Goal: Task Accomplishment & Management: Use online tool/utility

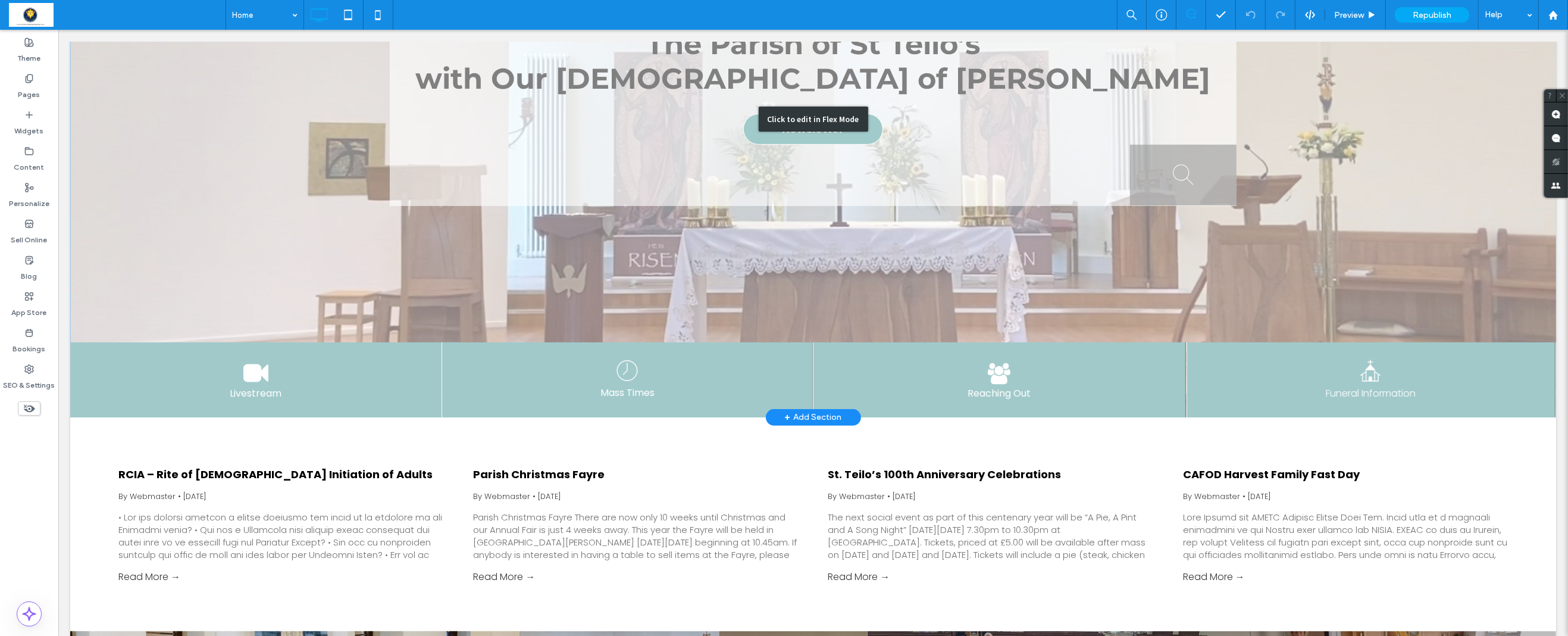
scroll to position [343, 0]
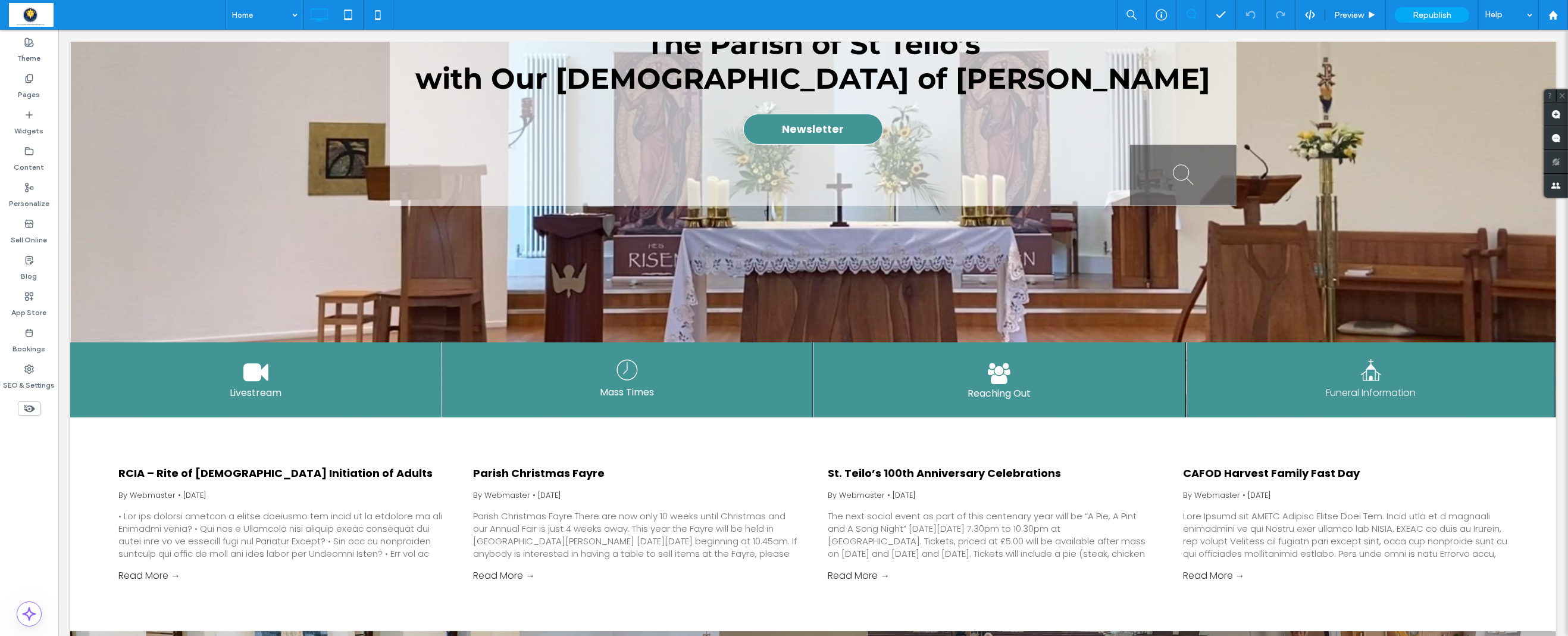
click at [28, 410] on icon at bounding box center [29, 409] width 13 height 13
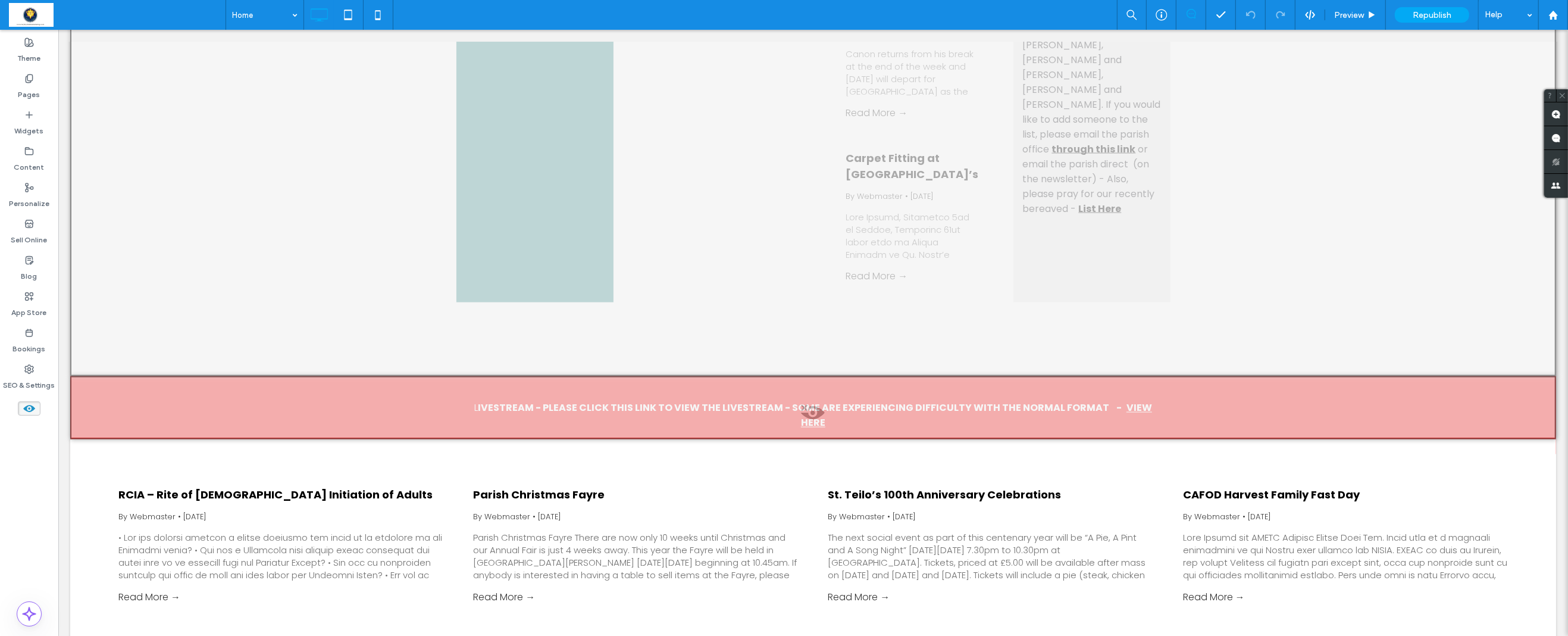
scroll to position [2468, 0]
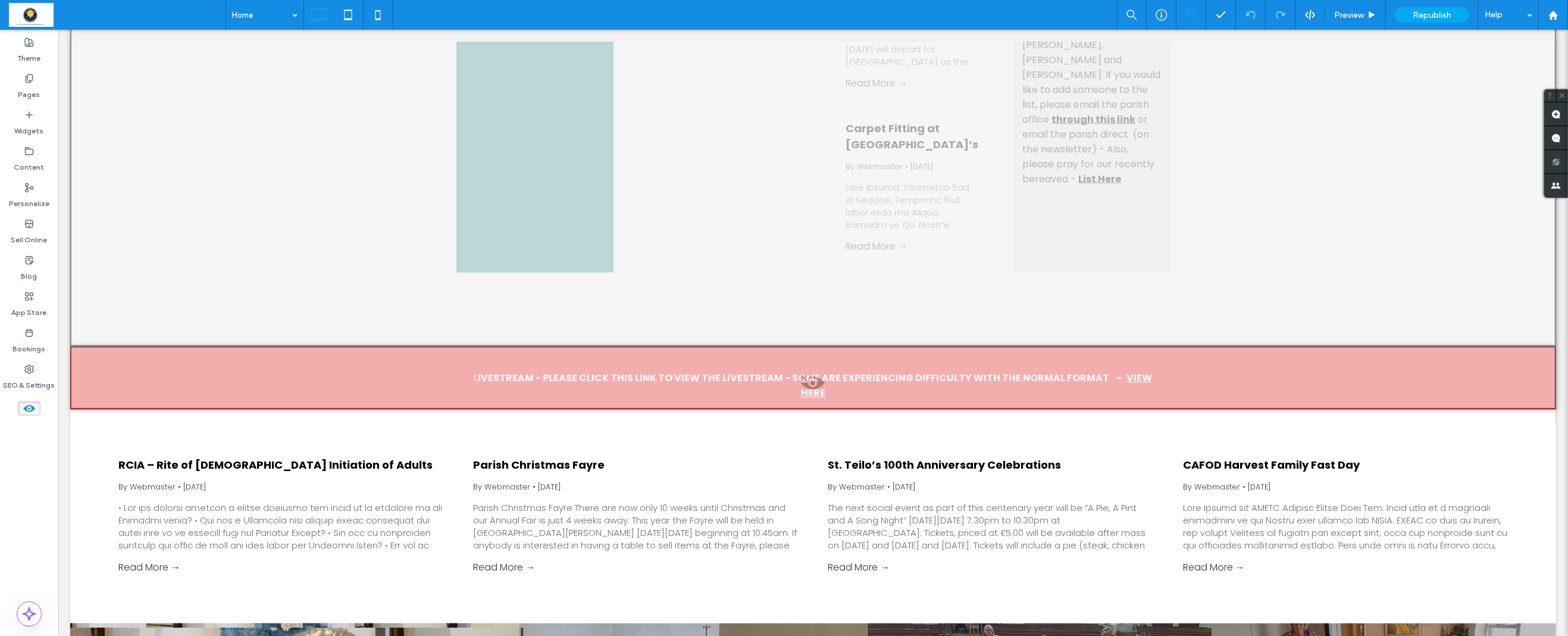
click at [812, 384] on span at bounding box center [813, 387] width 1484 height 24
drag, startPoint x: 884, startPoint y: 428, endPoint x: 828, endPoint y: 398, distance: 63.5
click at [830, 399] on button "Yes" at bounding box center [829, 399] width 37 height 15
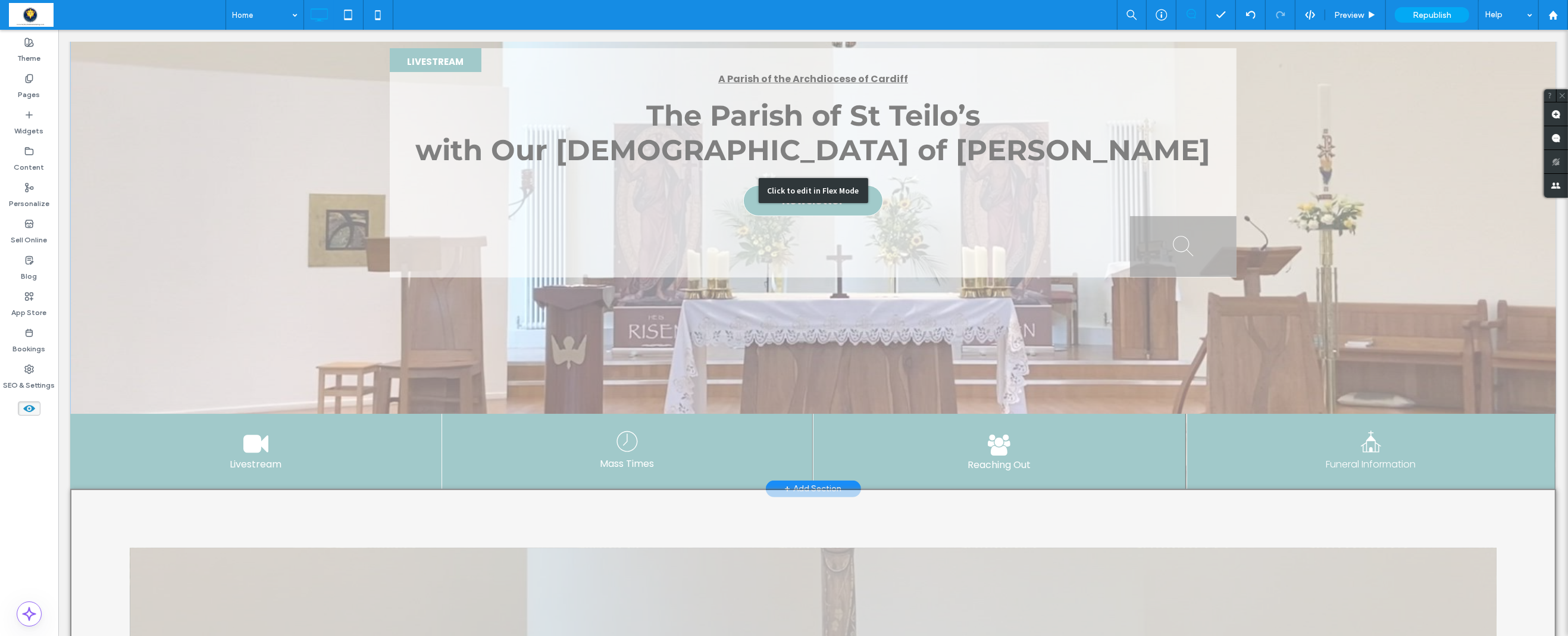
scroll to position [251, 0]
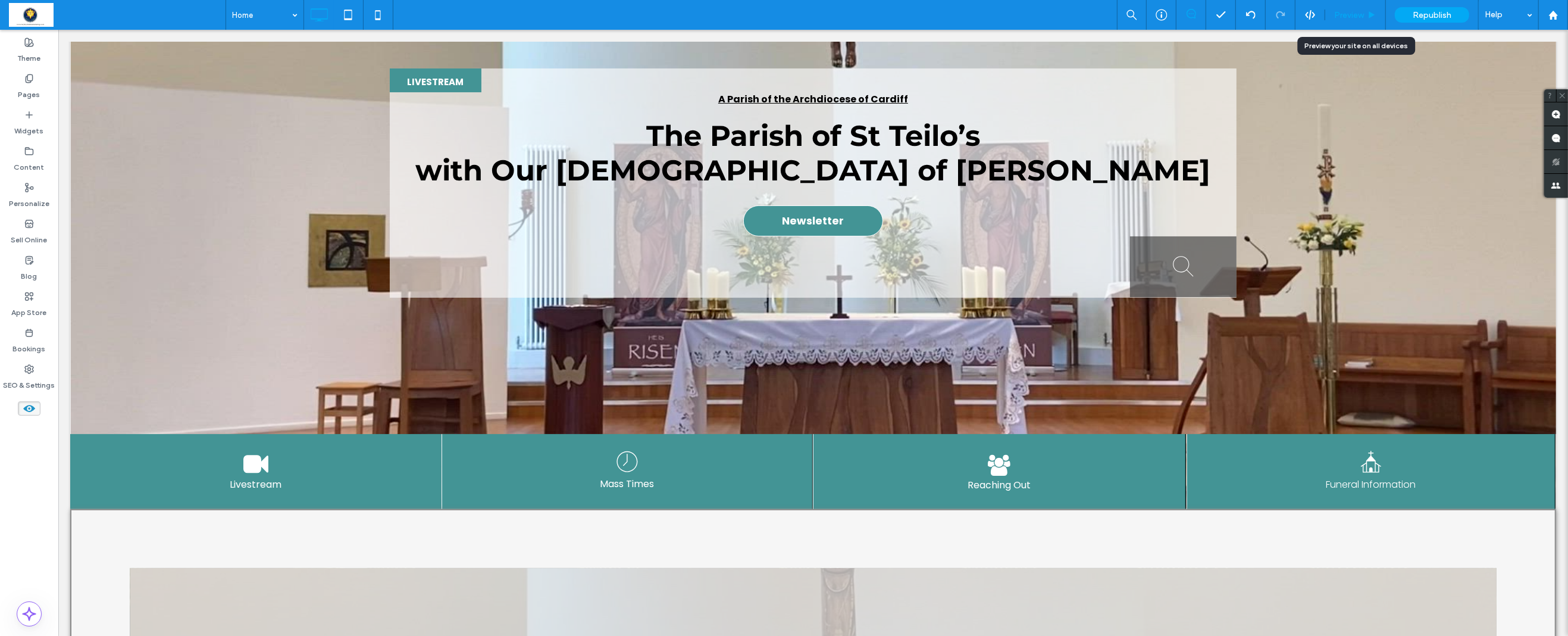
click at [1355, 16] on span "Preview" at bounding box center [1349, 15] width 30 height 10
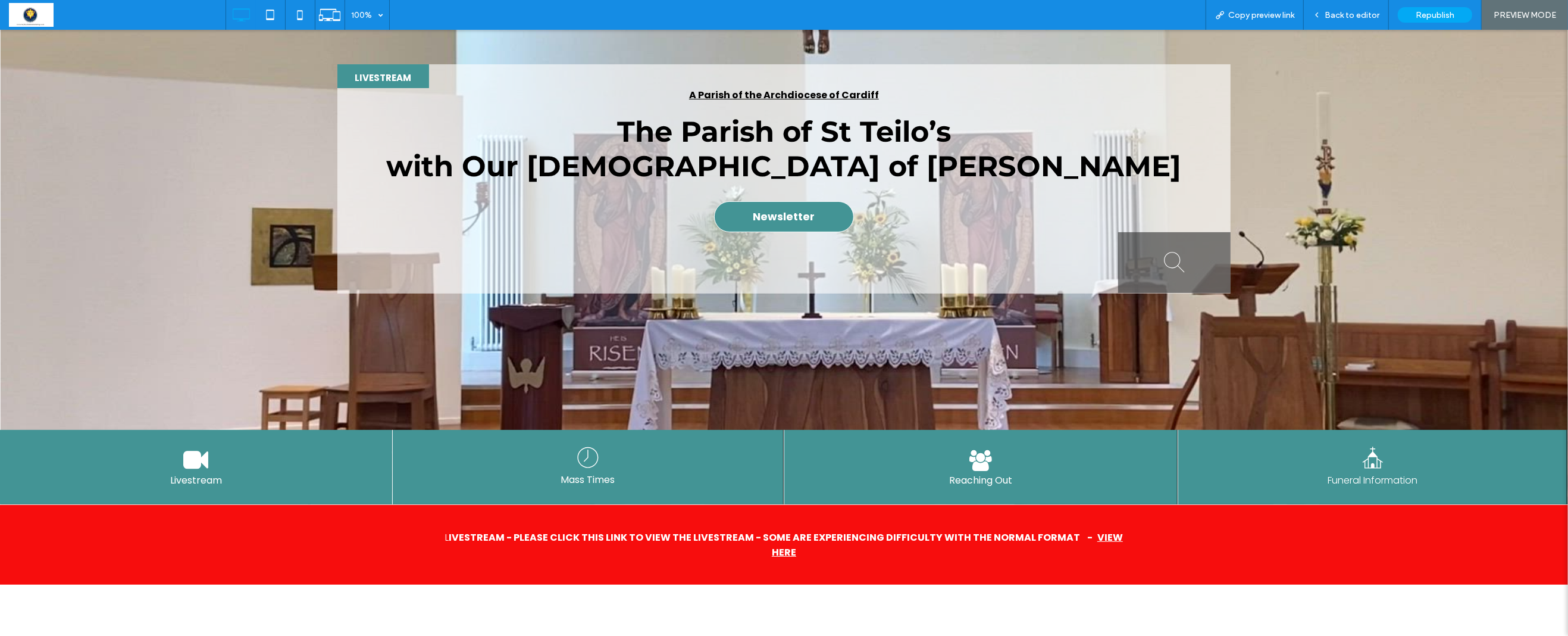
scroll to position [202, 0]
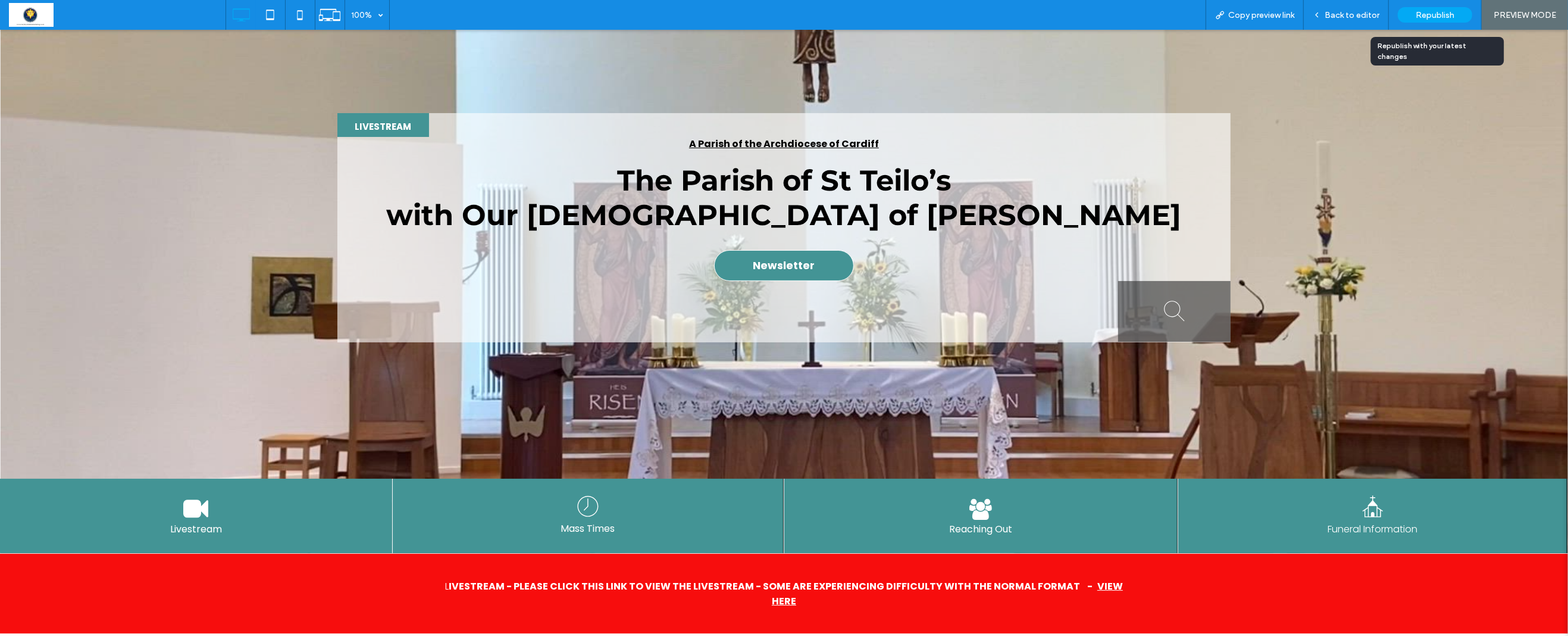
click at [1436, 14] on span "Republish" at bounding box center [1434, 15] width 39 height 10
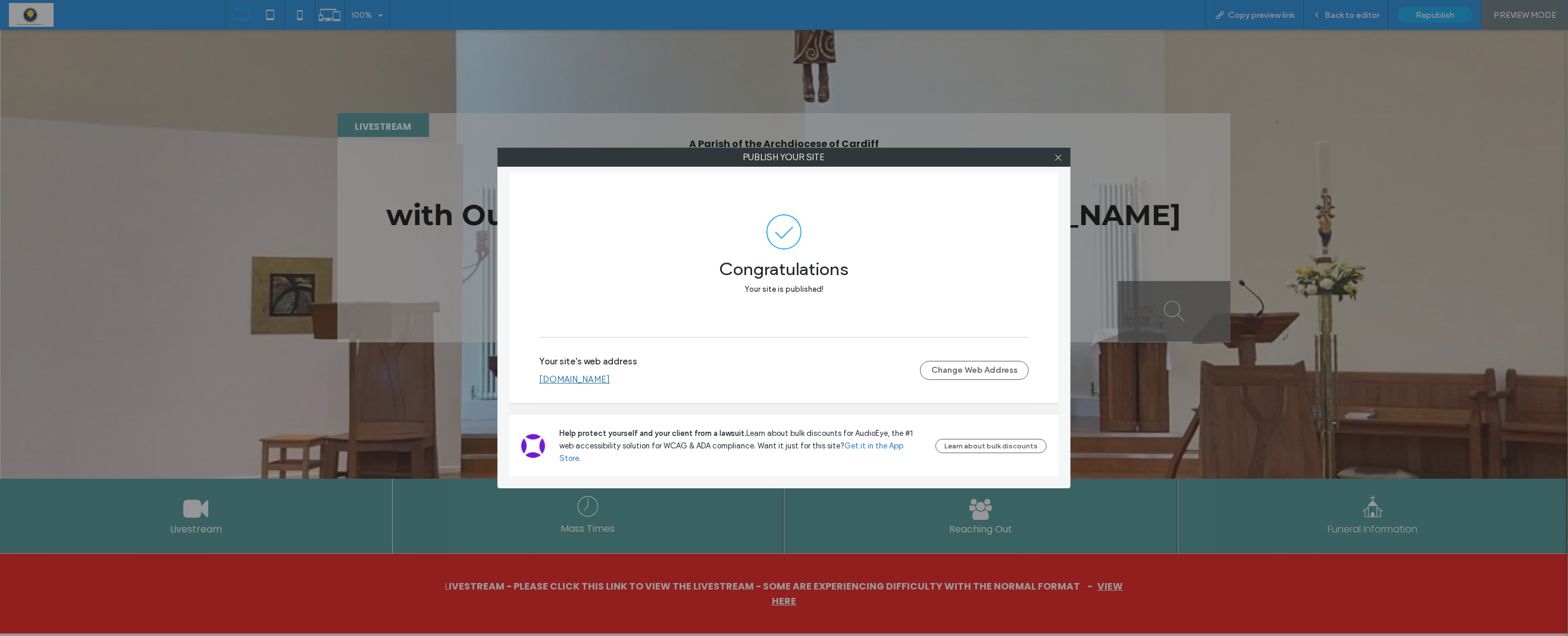
drag, startPoint x: 1057, startPoint y: 160, endPoint x: 1016, endPoint y: 150, distance: 42.2
click at [1057, 160] on icon at bounding box center [1058, 157] width 9 height 9
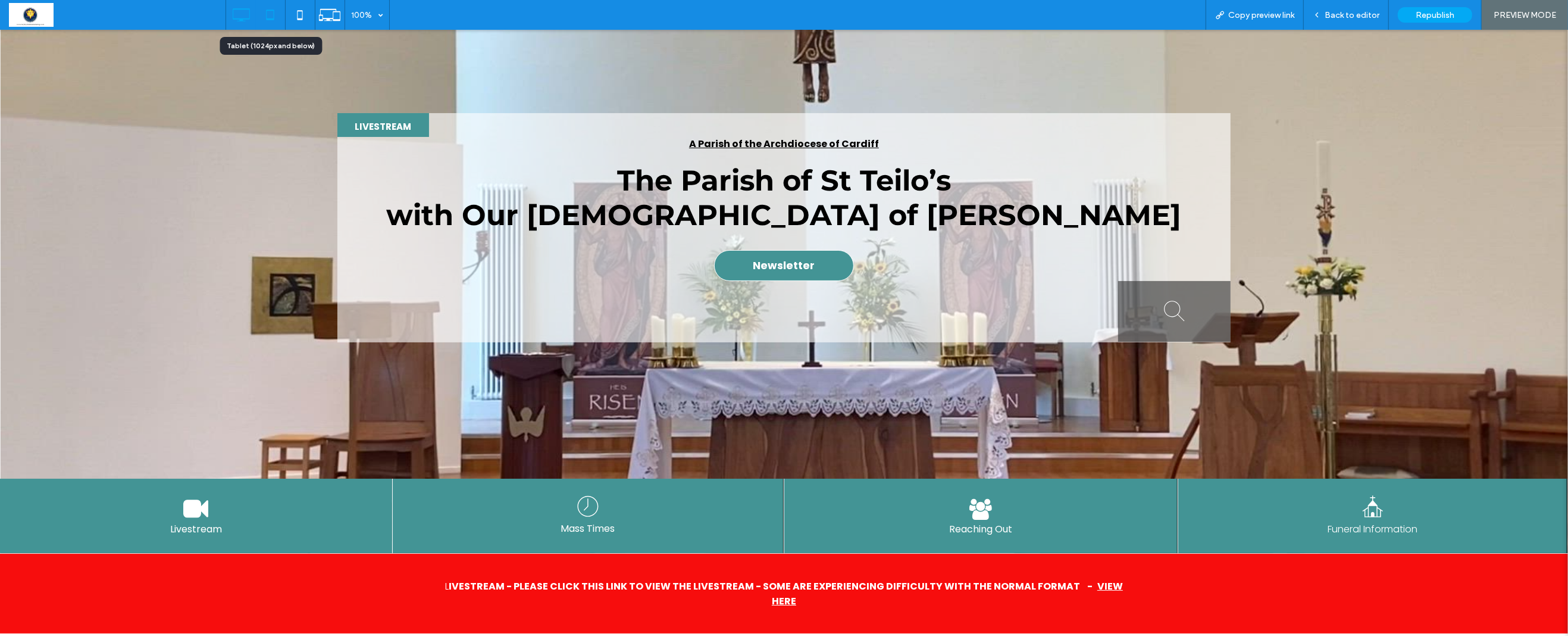
click at [270, 14] on icon at bounding box center [270, 15] width 24 height 24
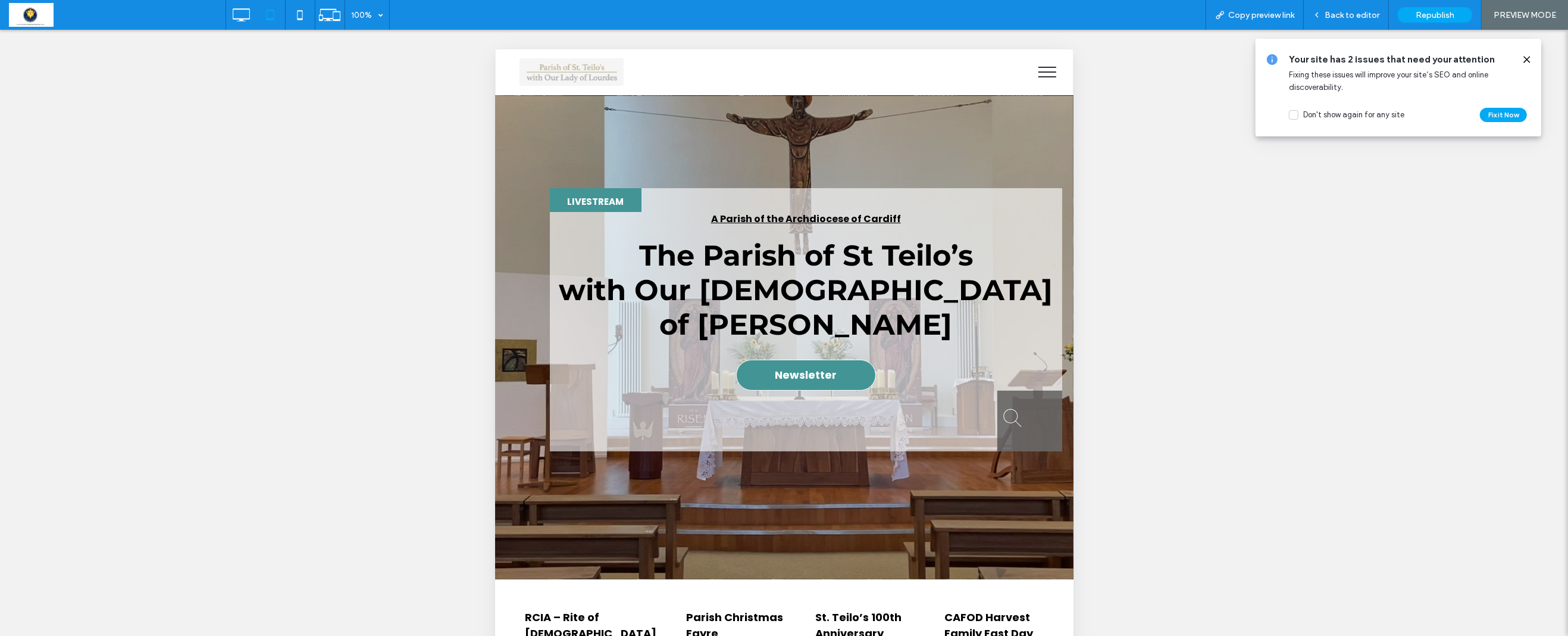
scroll to position [0, 0]
click at [324, 15] on icon at bounding box center [329, 15] width 23 height 23
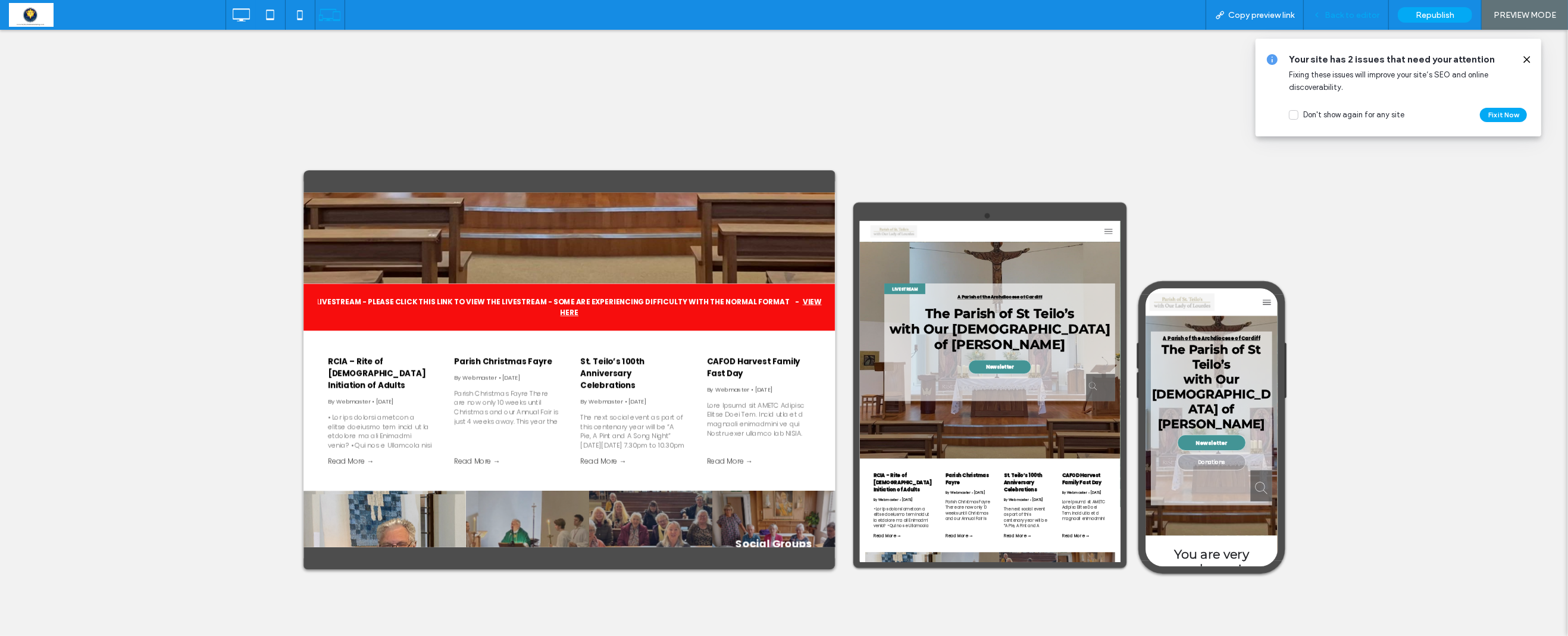
click at [1340, 17] on span "Back to editor" at bounding box center [1352, 15] width 55 height 10
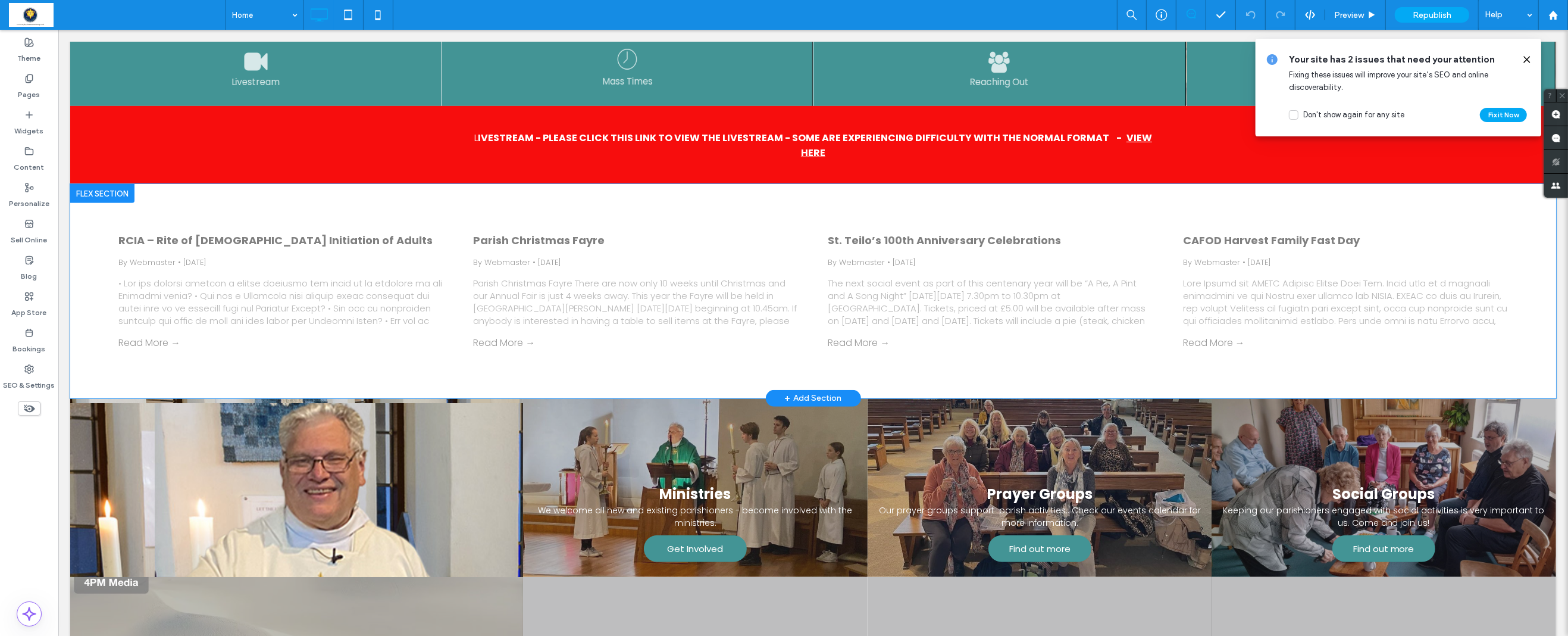
scroll to position [650, 0]
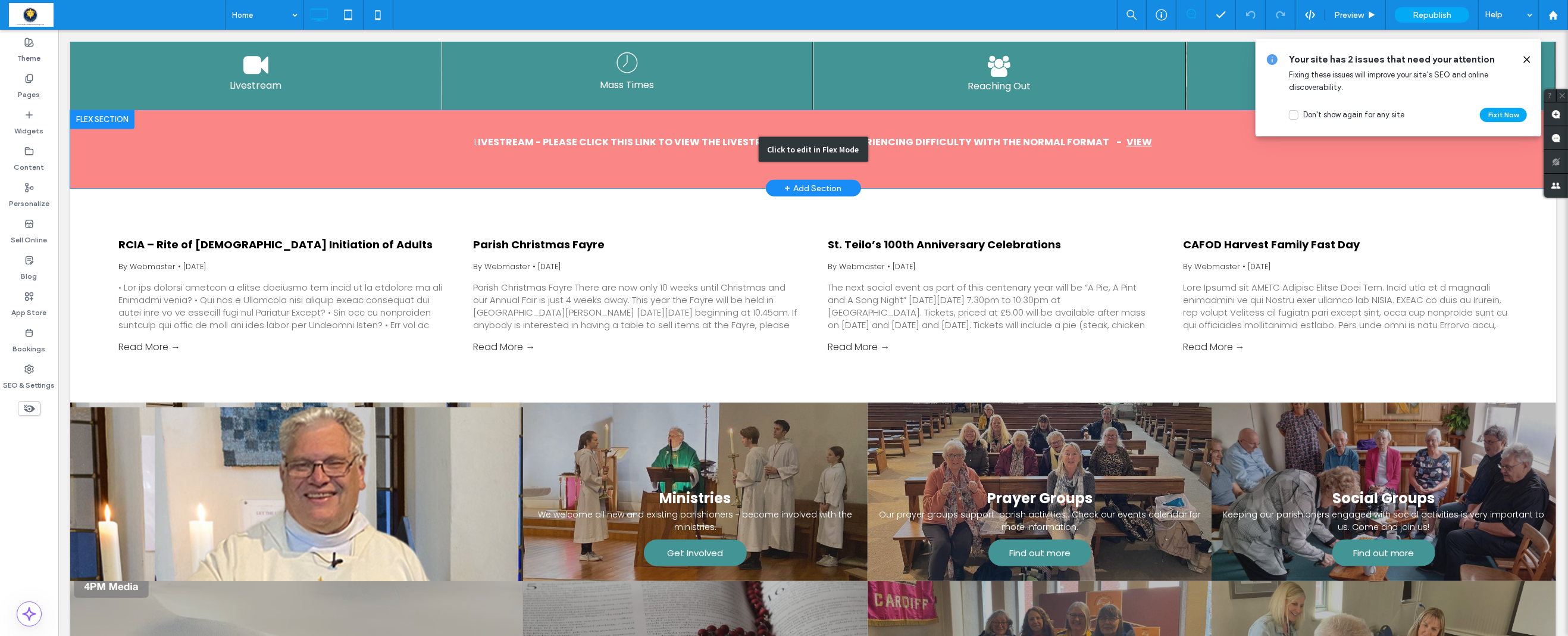
click at [217, 130] on div "Click to edit in Flex Mode" at bounding box center [812, 149] width 1486 height 79
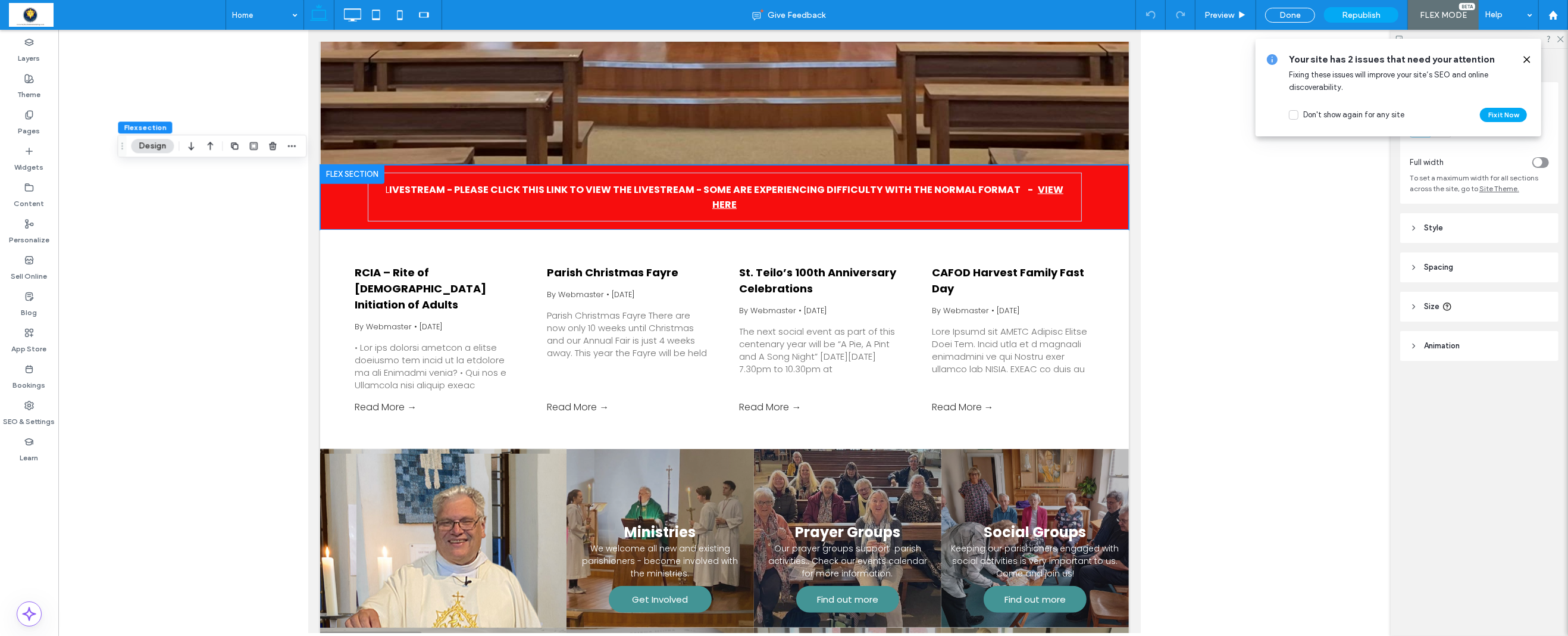
scroll to position [649, 0]
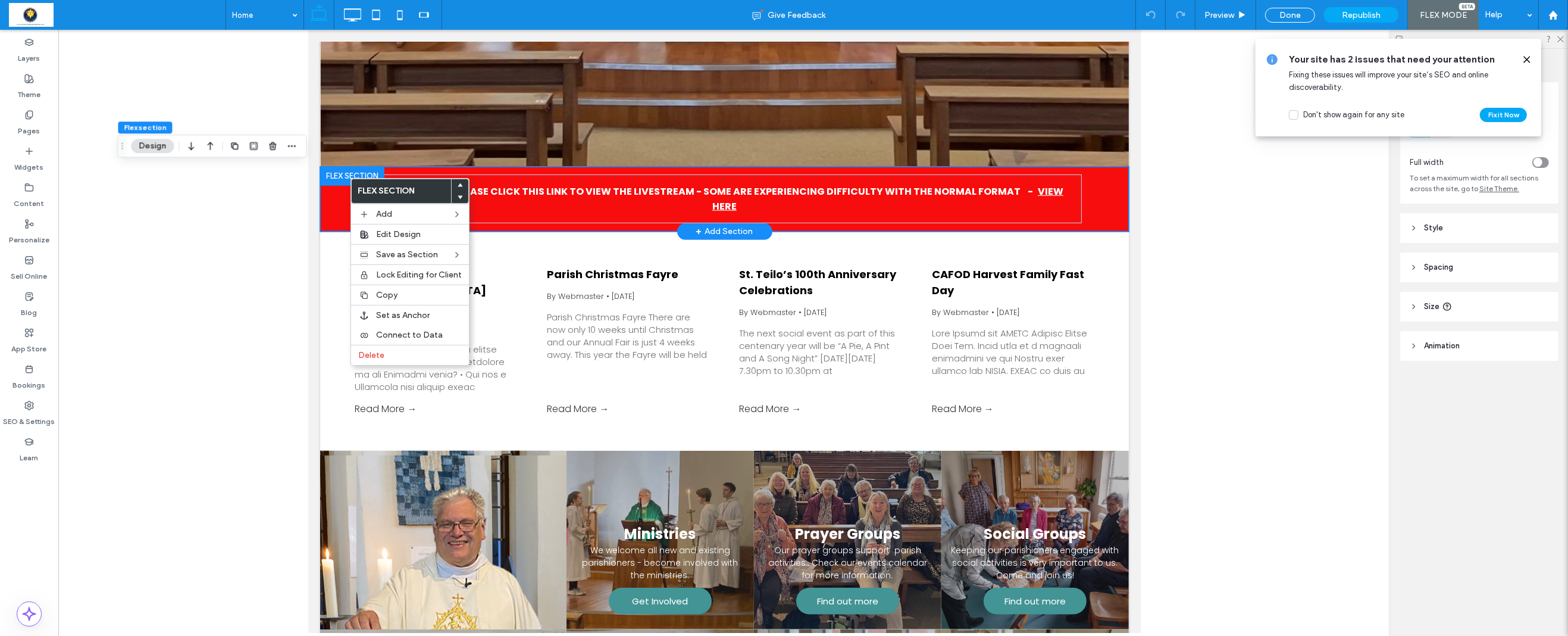
click at [346, 211] on div "L IVESTREAM - PLEASE CLICK THIS LINK TO VIEW THE LIVESTREAM - SOME ARE EXPERIEN…" at bounding box center [723, 199] width 809 height 65
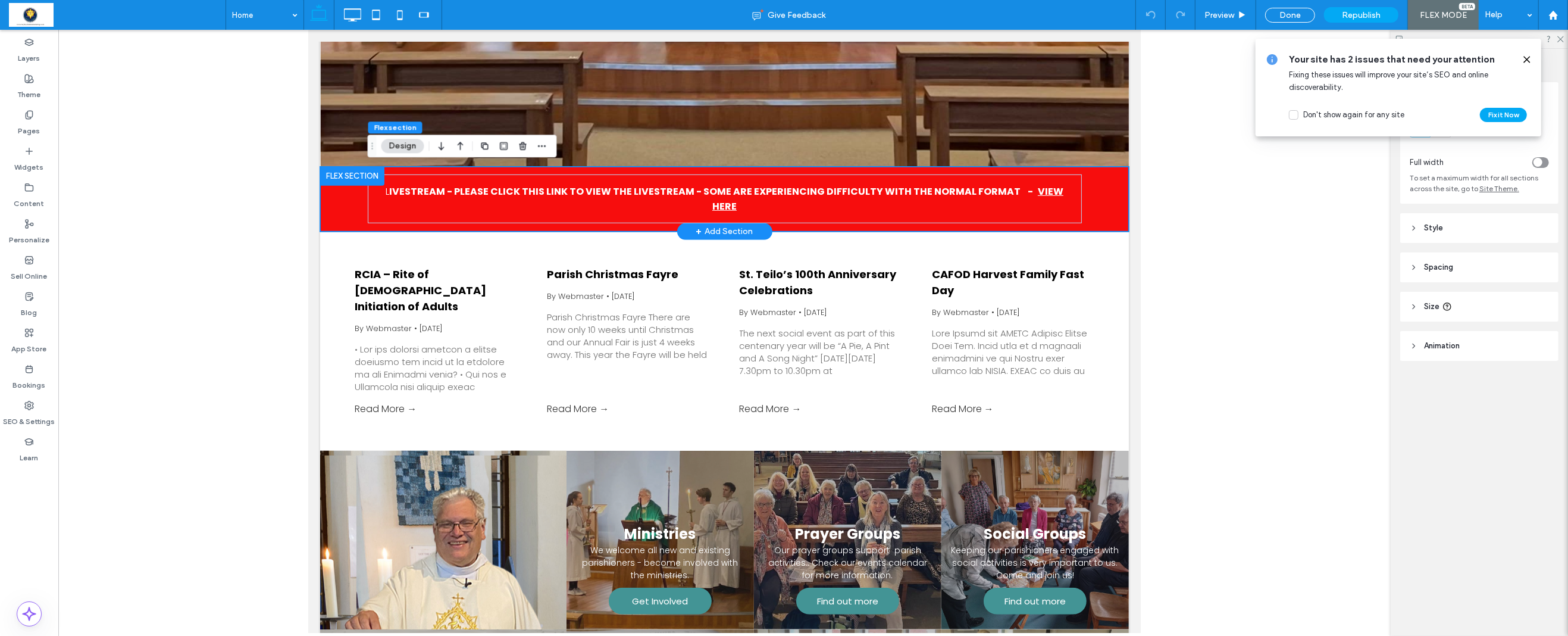
click at [340, 175] on div at bounding box center [351, 176] width 64 height 19
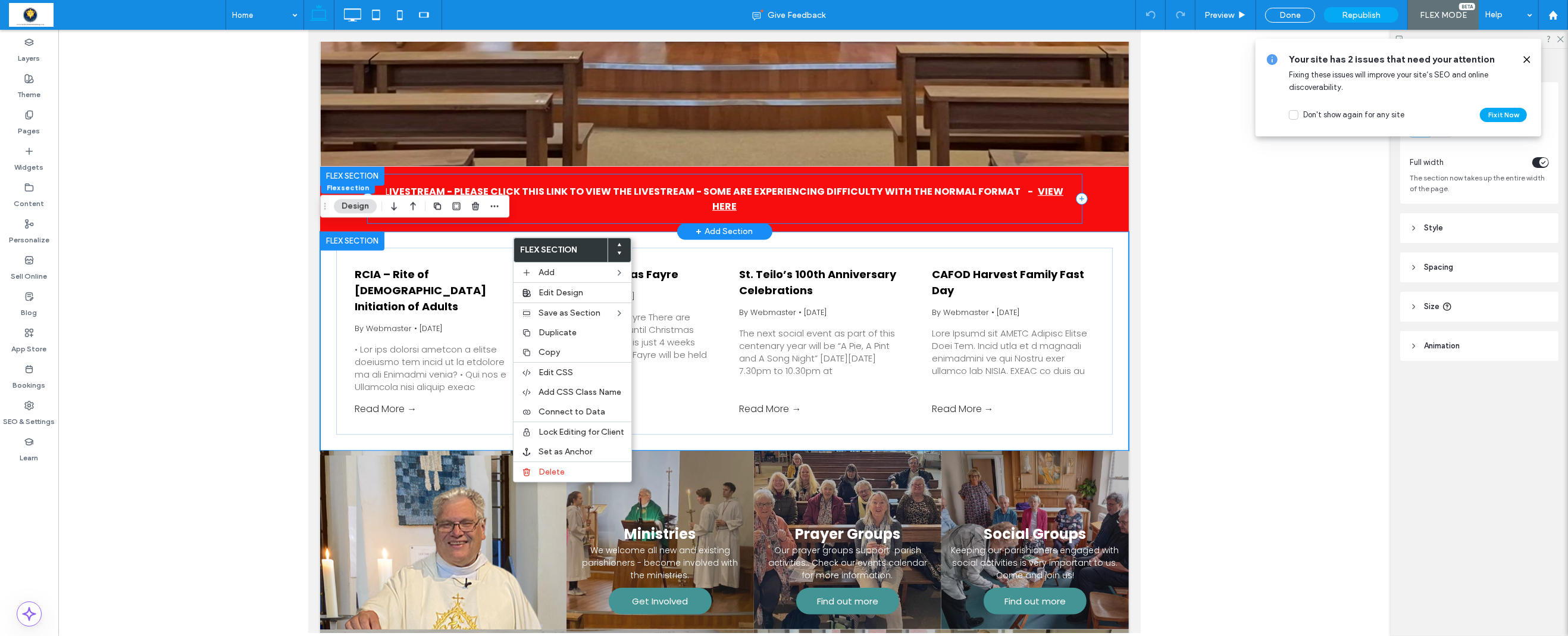
click at [628, 183] on div "L IVESTREAM - PLEASE CLICK THIS LINK TO VIEW THE LIVESTREAM - SOME ARE EXPERIEN…" at bounding box center [724, 199] width 714 height 49
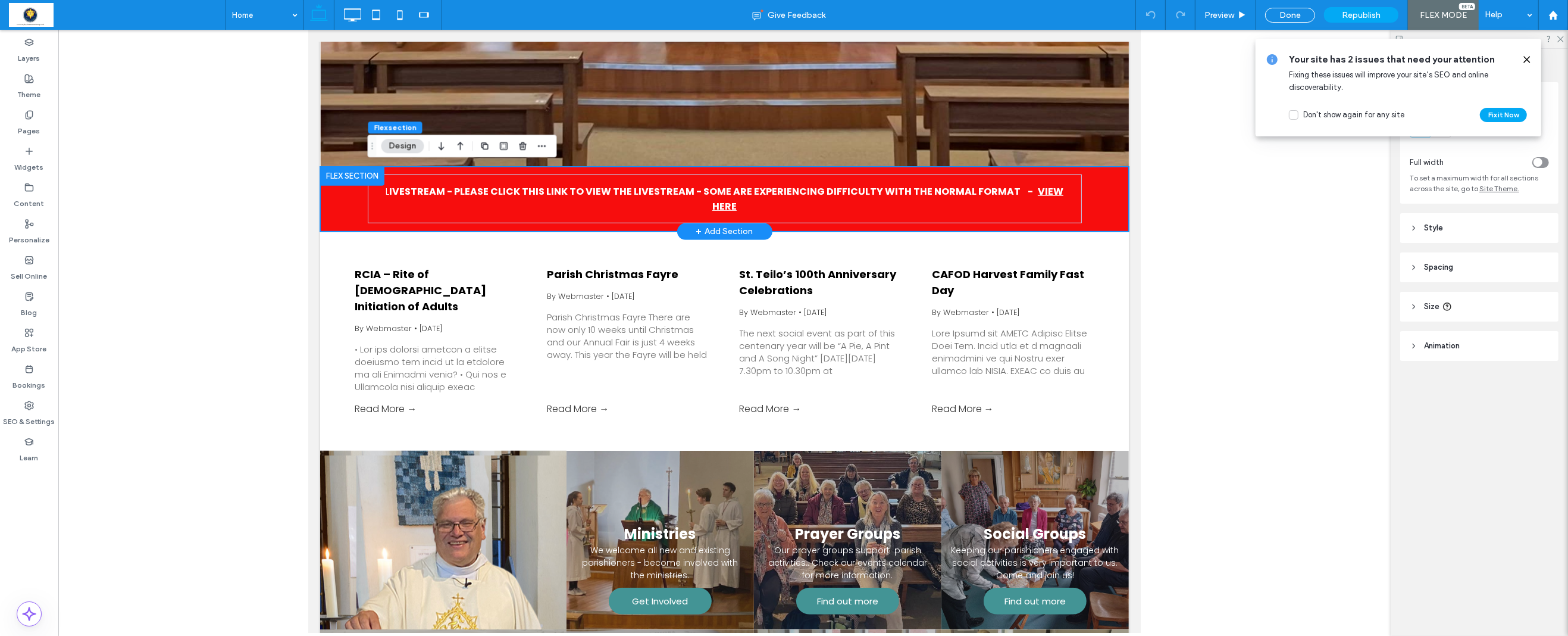
click at [632, 172] on div "L IVESTREAM - PLEASE CLICK THIS LINK TO VIEW THE LIVESTREAM - SOME ARE EXPERIEN…" at bounding box center [724, 199] width 714 height 65
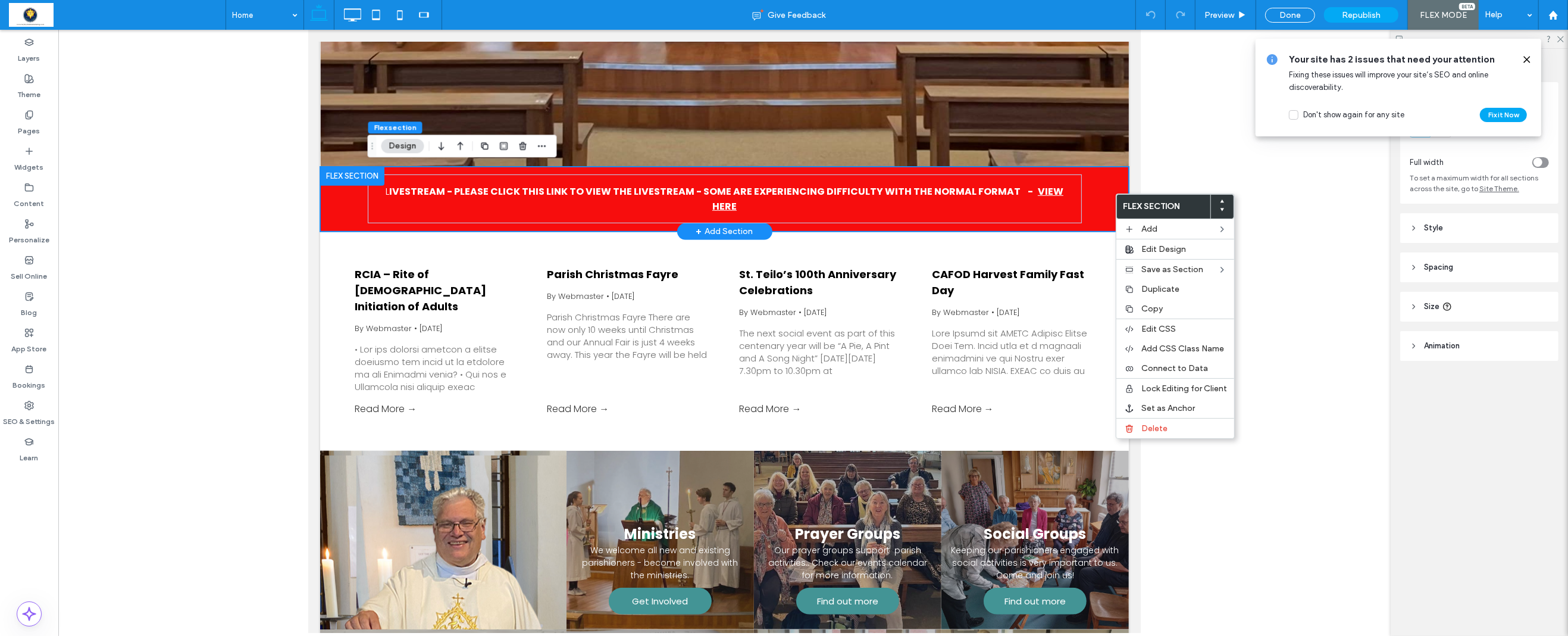
click at [340, 174] on div at bounding box center [351, 176] width 64 height 19
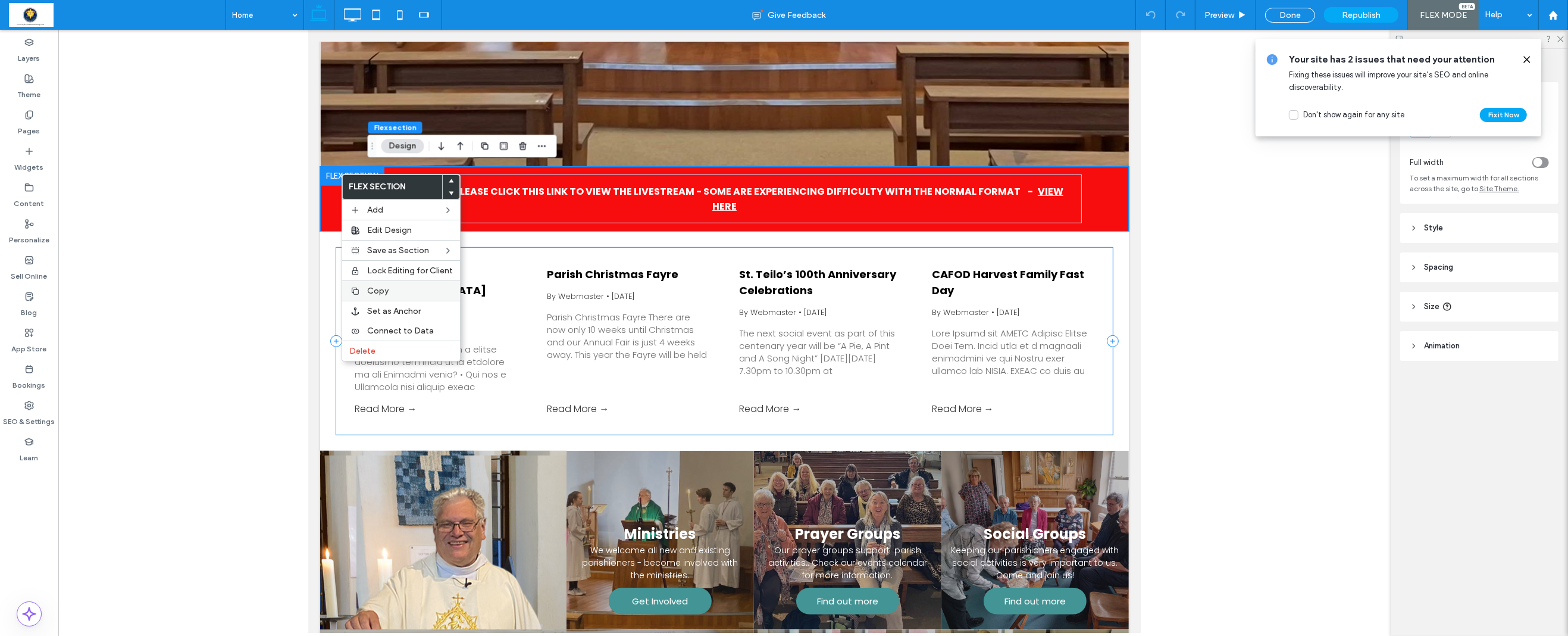
click at [378, 289] on span "Copy" at bounding box center [378, 291] width 21 height 10
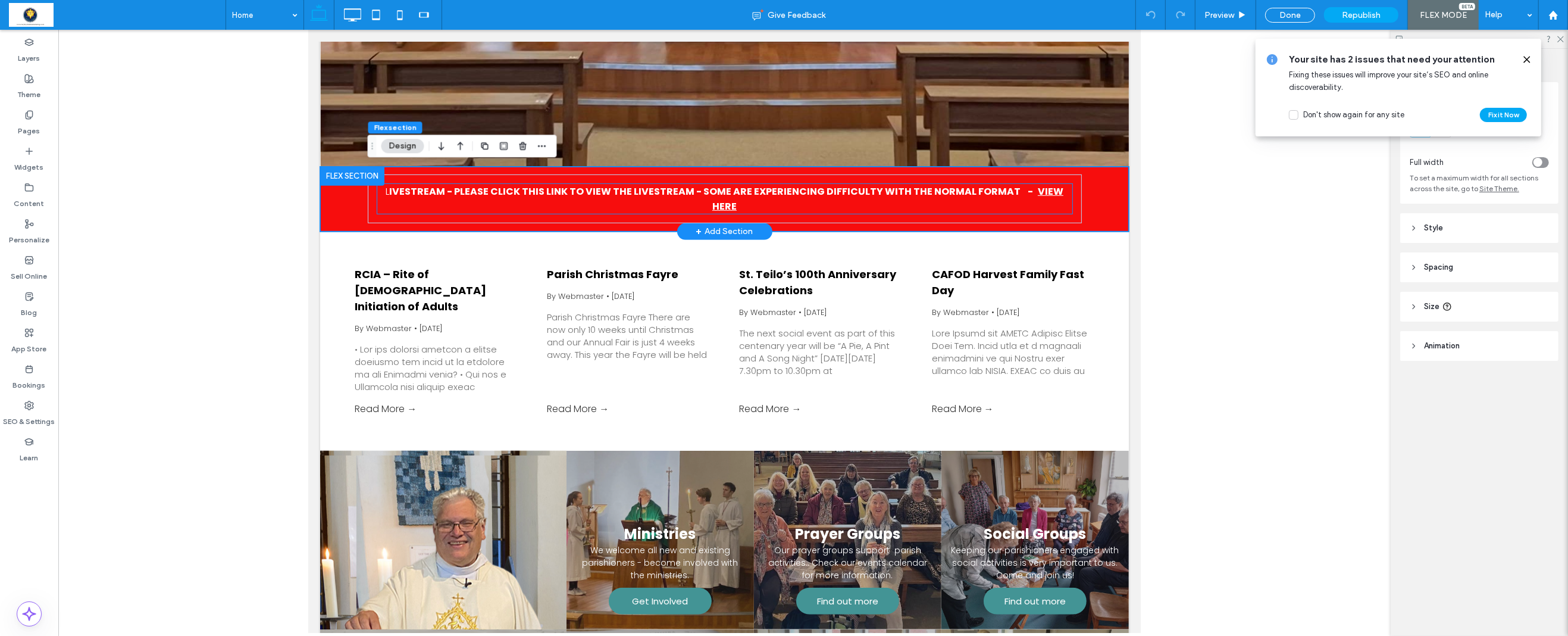
scroll to position [645, 0]
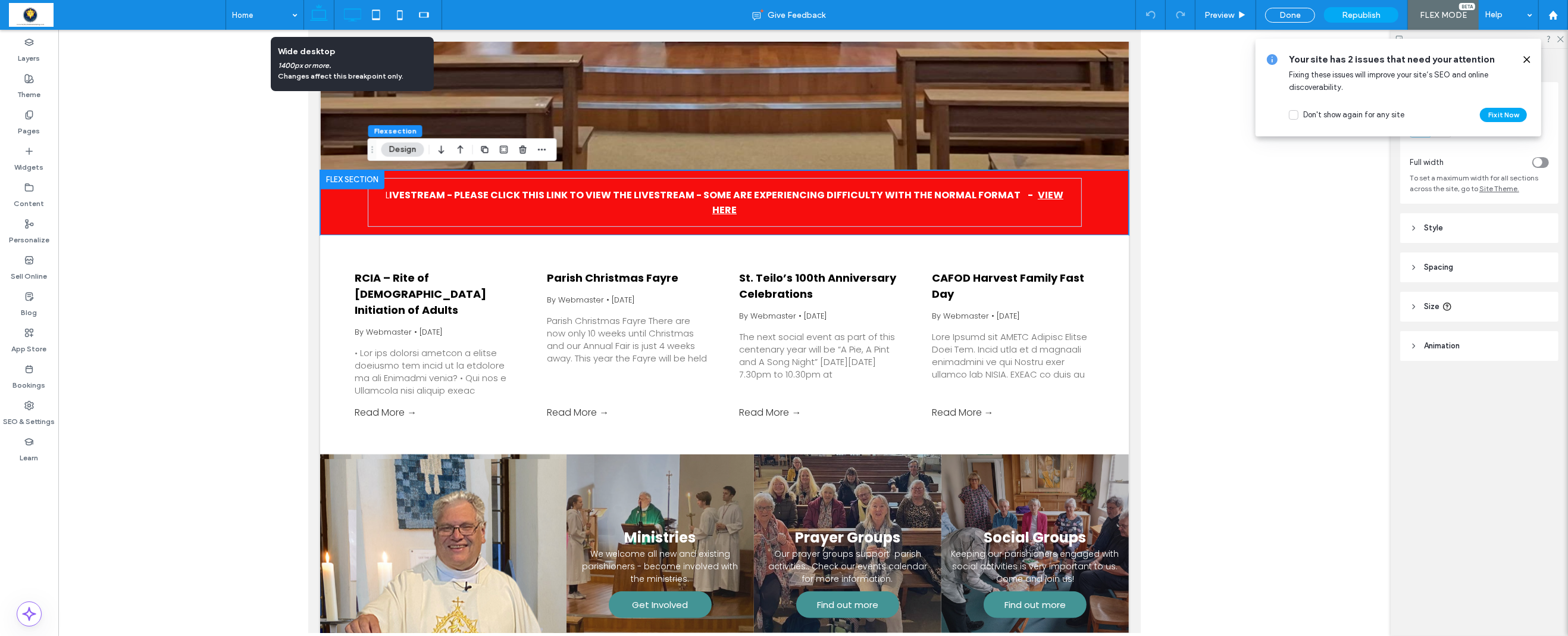
click at [351, 9] on use at bounding box center [353, 15] width 18 height 13
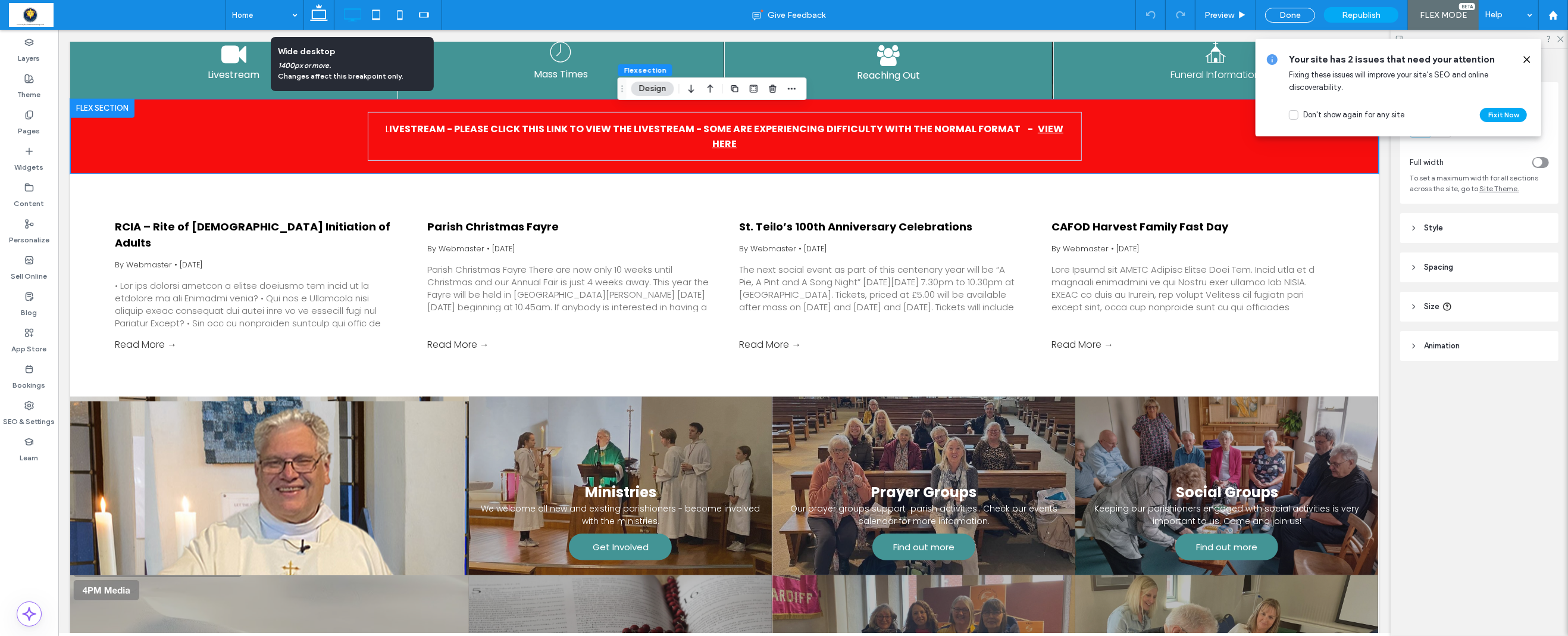
scroll to position [644, 0]
click at [376, 15] on icon at bounding box center [376, 15] width 24 height 24
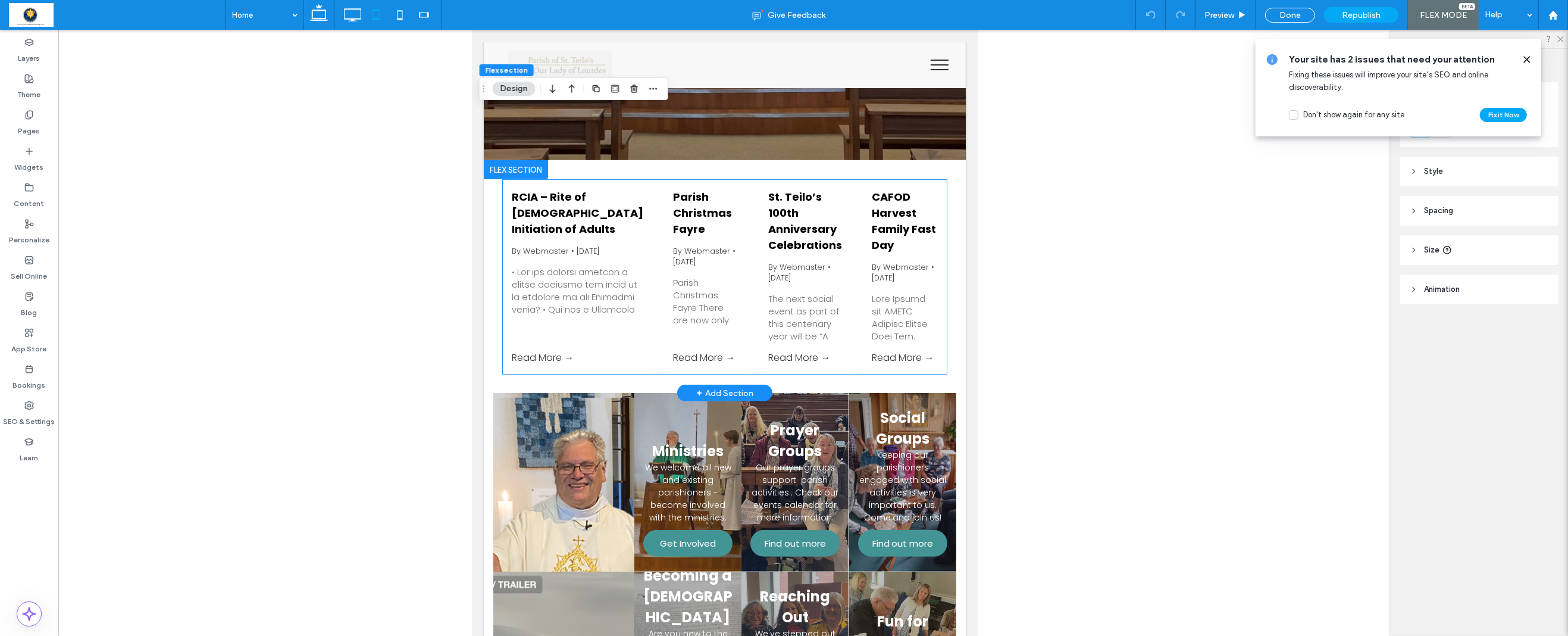
scroll to position [389, 1]
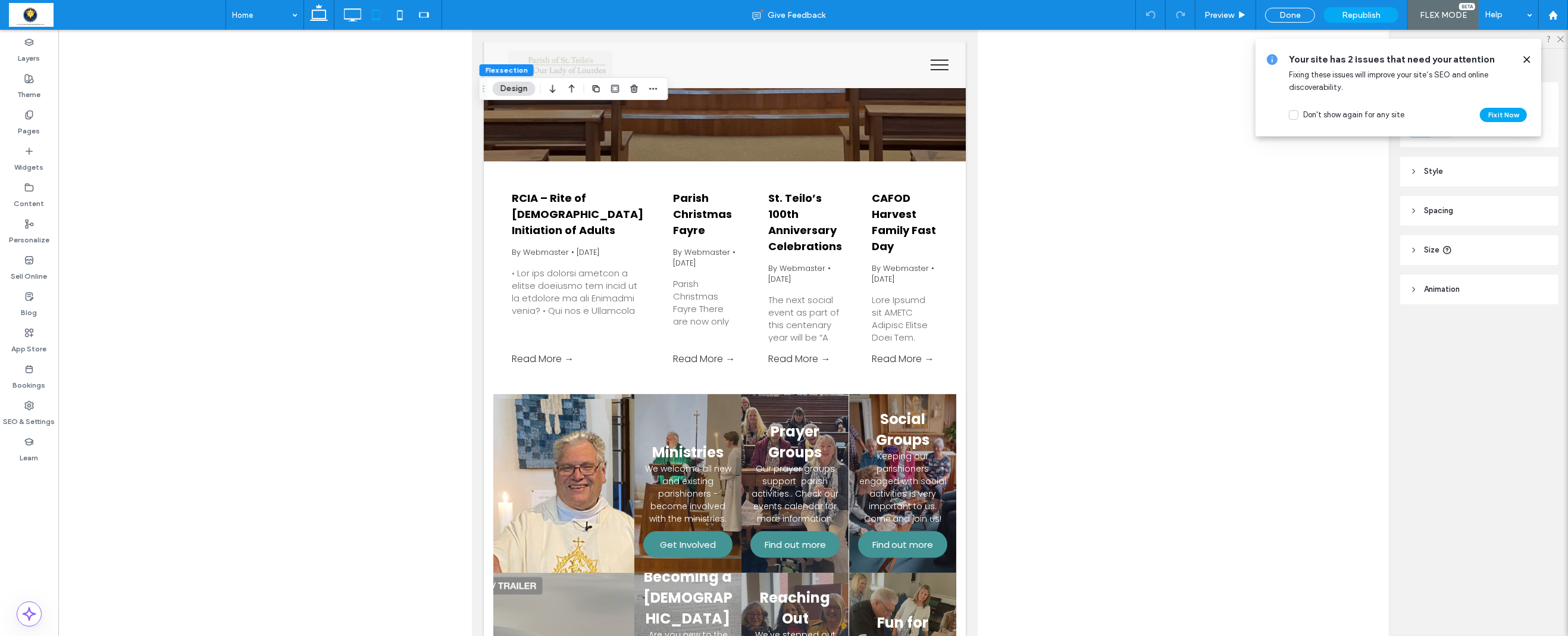
drag, startPoint x: 161, startPoint y: 469, endPoint x: 173, endPoint y: 466, distance: 12.4
click at [162, 469] on div at bounding box center [724, 409] width 1332 height 759
click at [510, 166] on div at bounding box center [515, 170] width 64 height 19
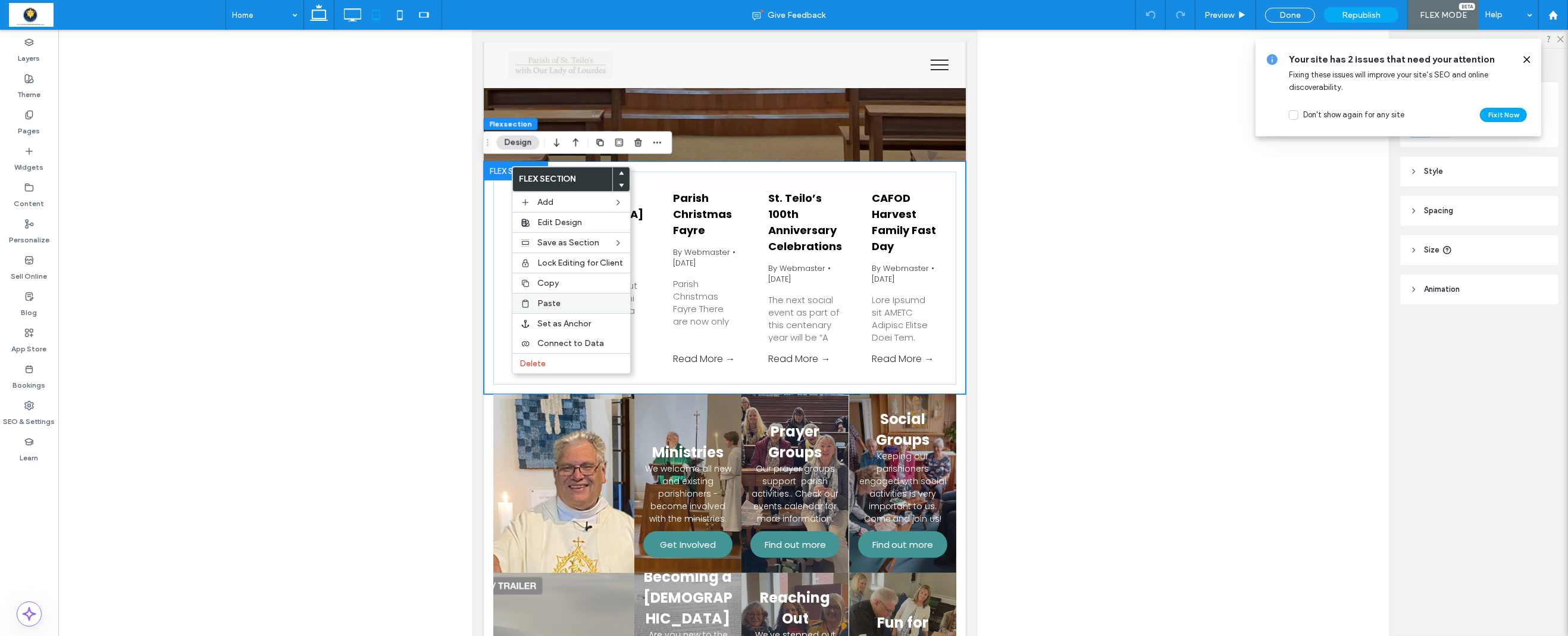
click at [567, 299] on label "Paste" at bounding box center [580, 304] width 86 height 10
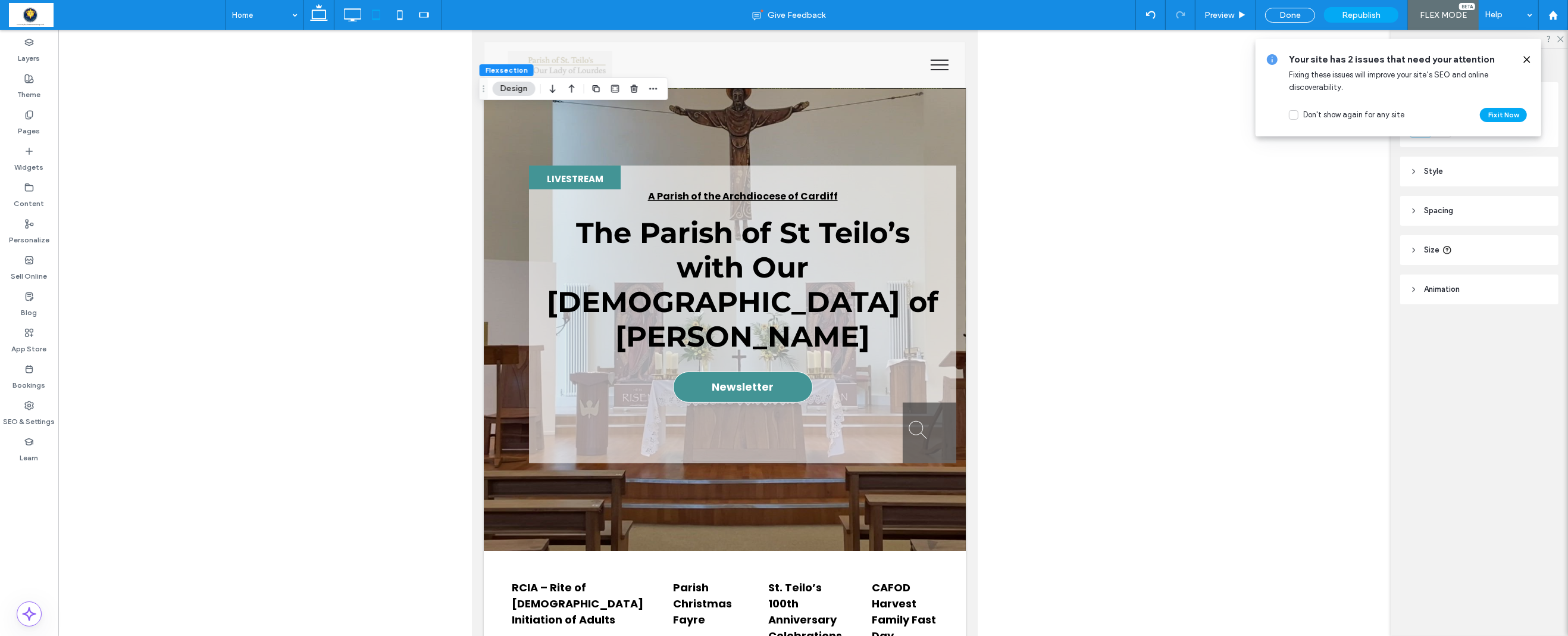
scroll to position [2, 0]
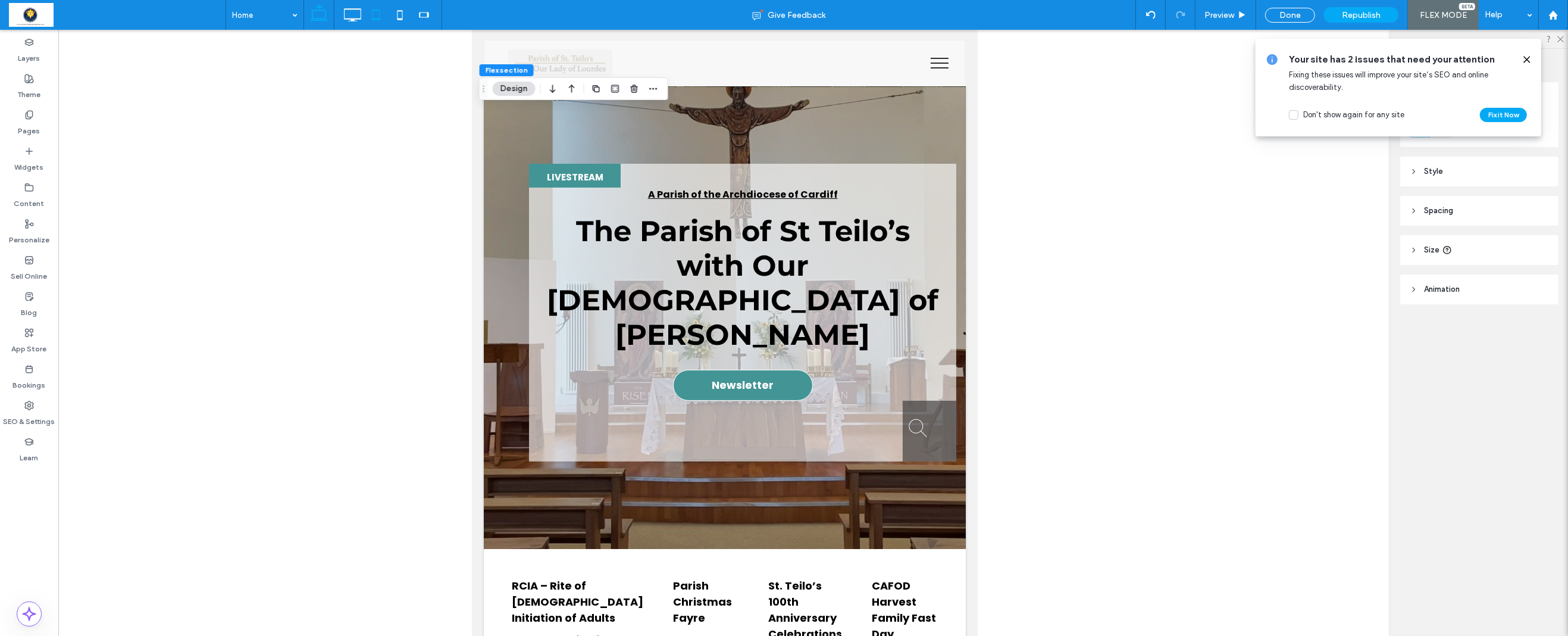
click at [320, 18] on use at bounding box center [319, 13] width 18 height 17
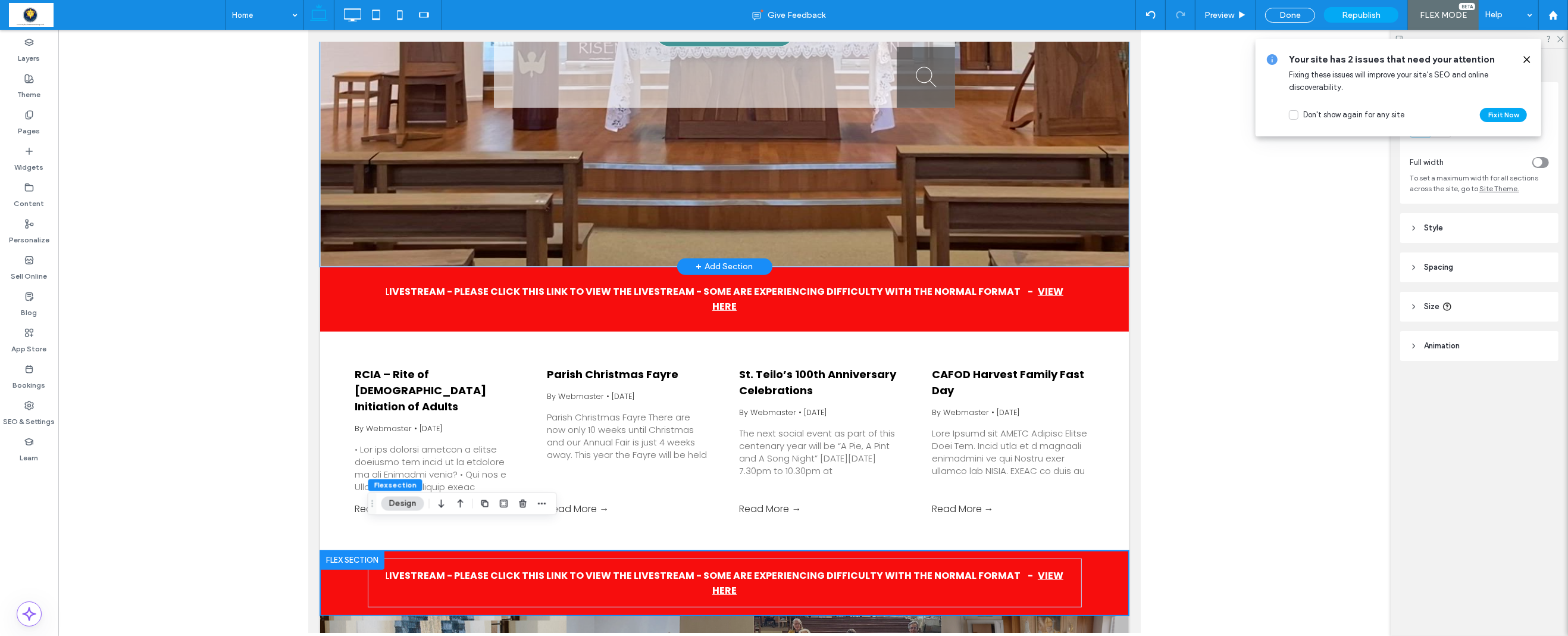
scroll to position [552, 0]
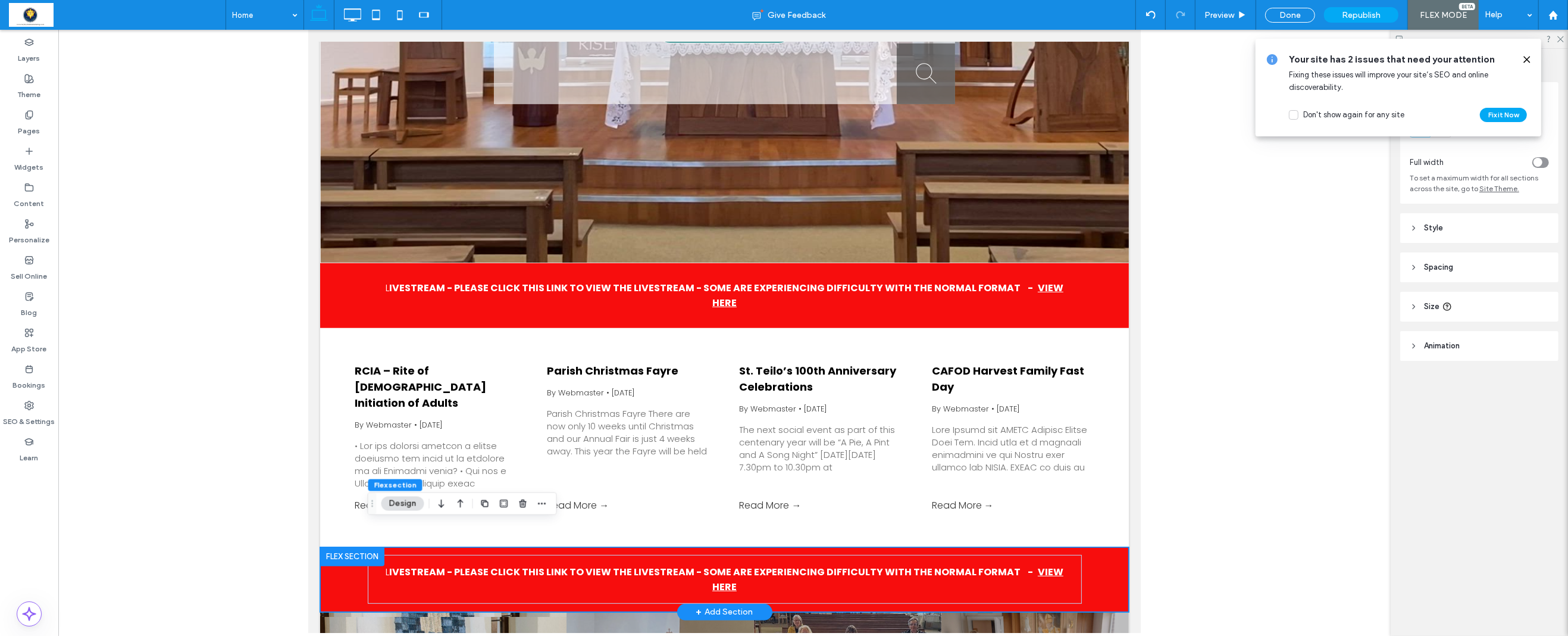
click at [345, 547] on div at bounding box center [351, 556] width 64 height 19
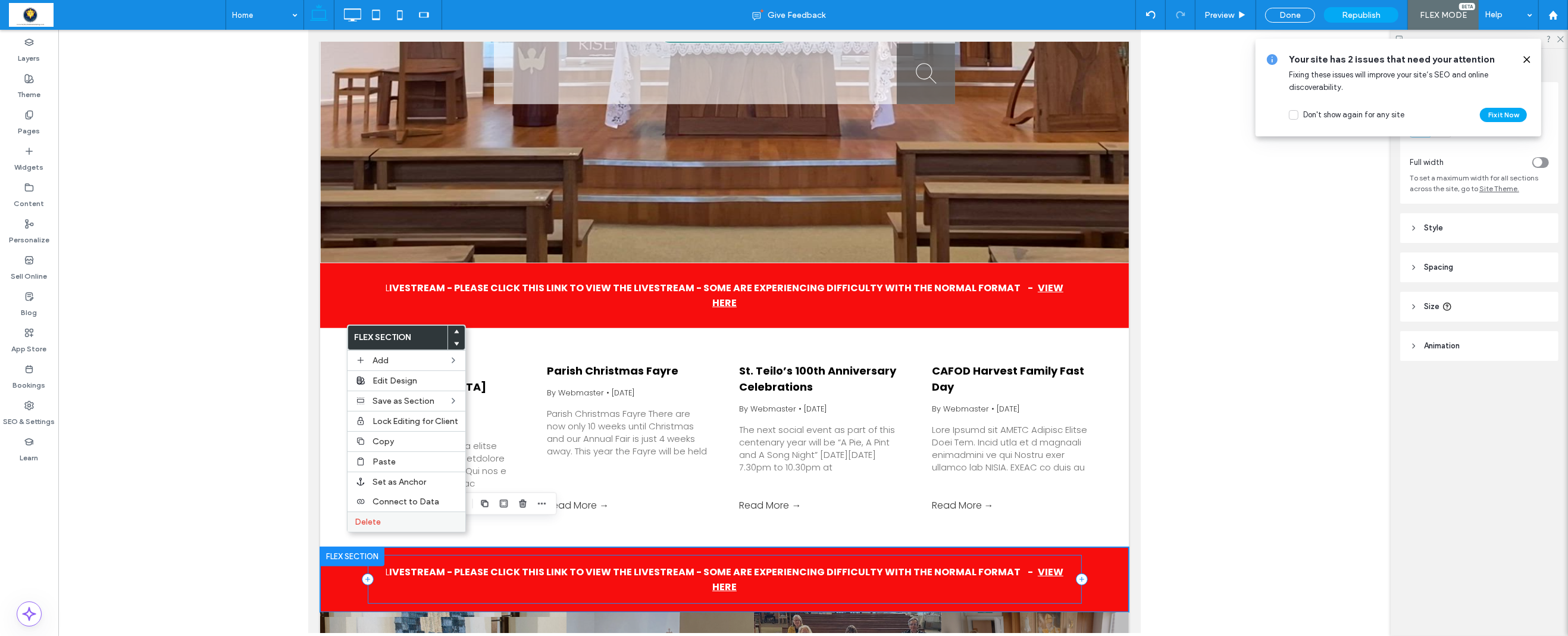
click at [391, 522] on label "Delete" at bounding box center [406, 522] width 103 height 10
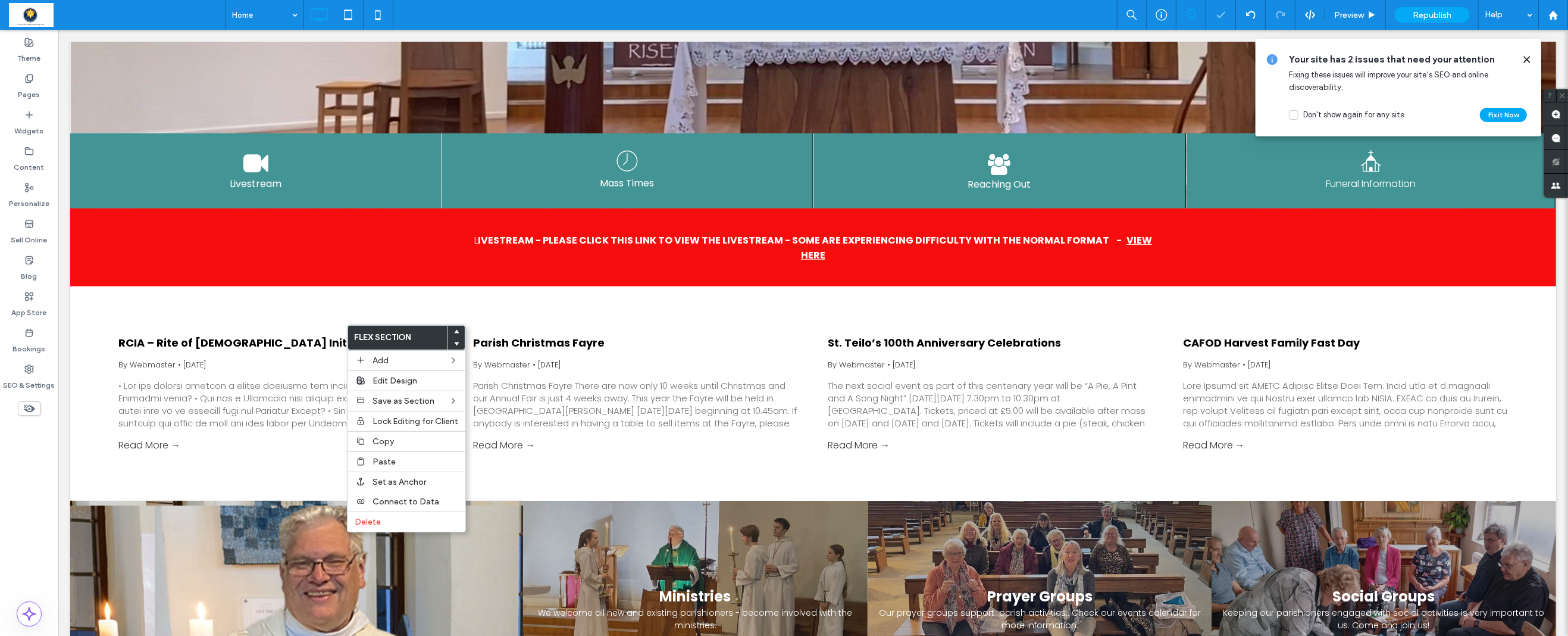
scroll to position [551, 0]
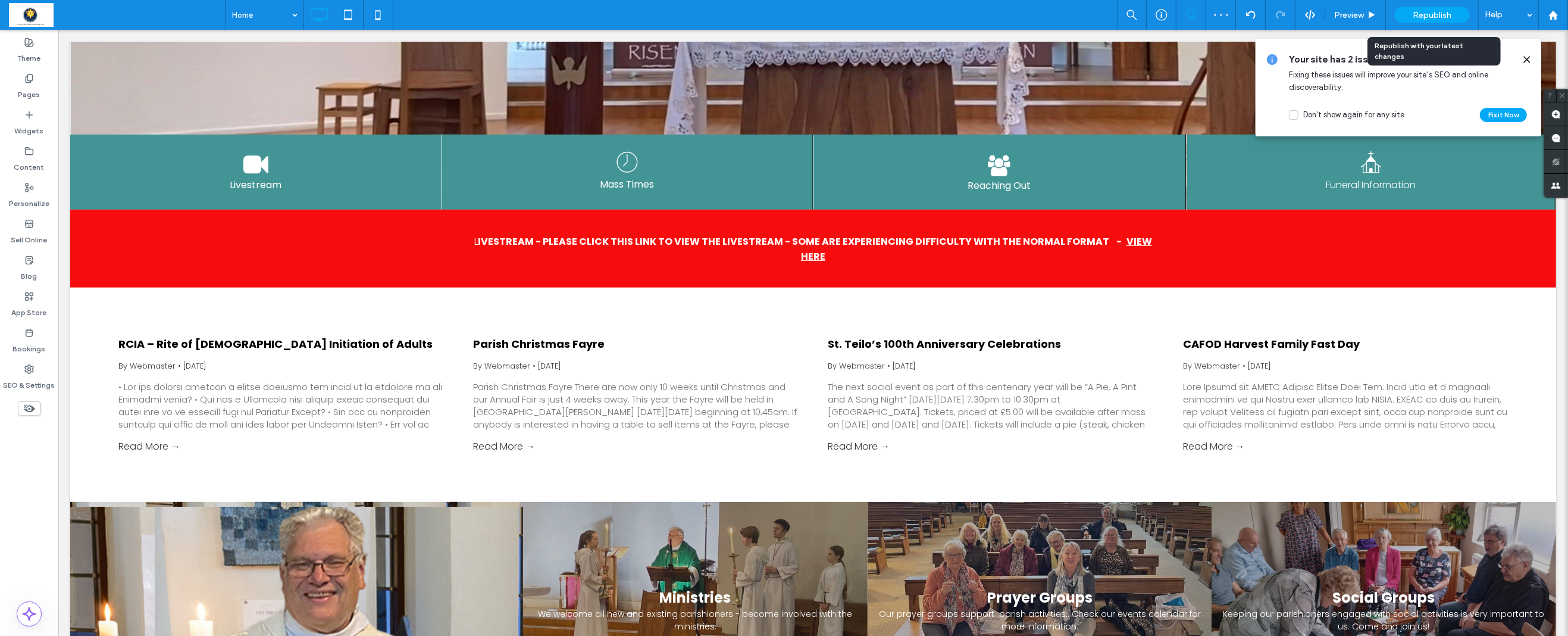
click at [1443, 11] on span "Republish" at bounding box center [1431, 15] width 39 height 10
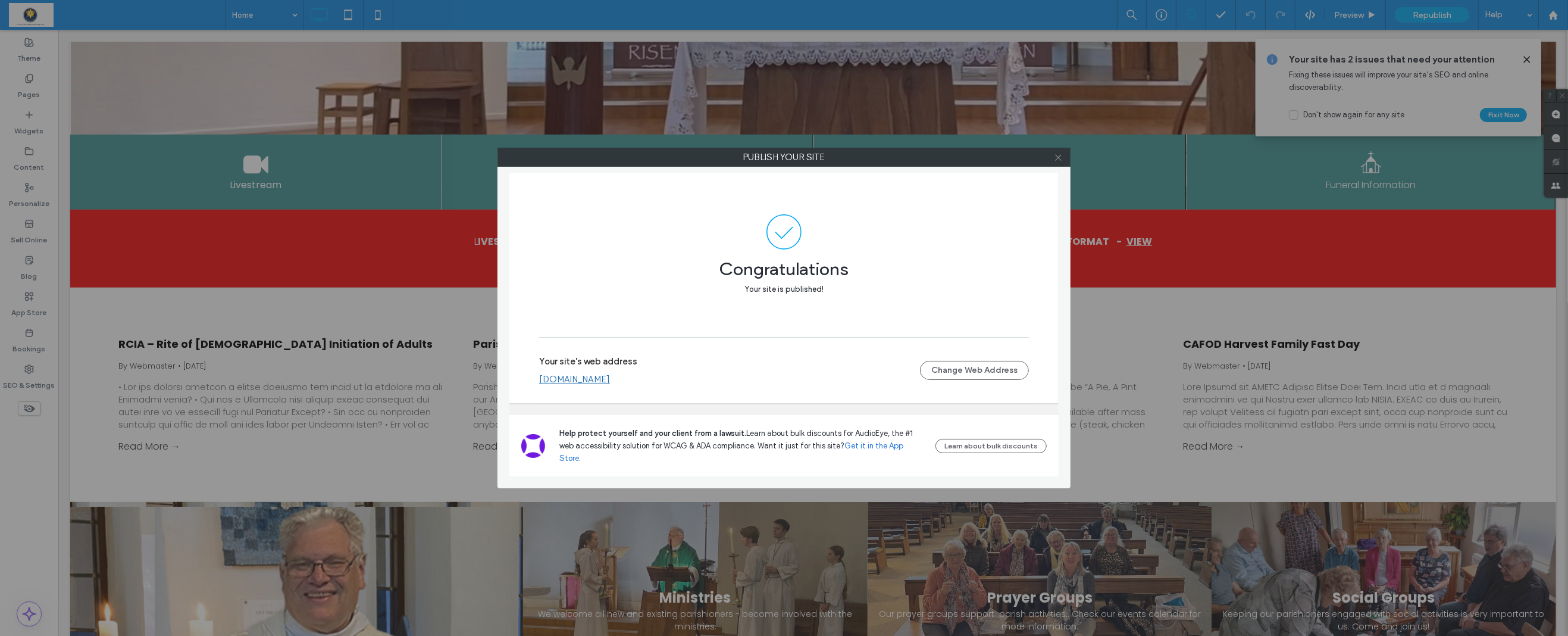
click at [1060, 160] on icon at bounding box center [1058, 157] width 9 height 9
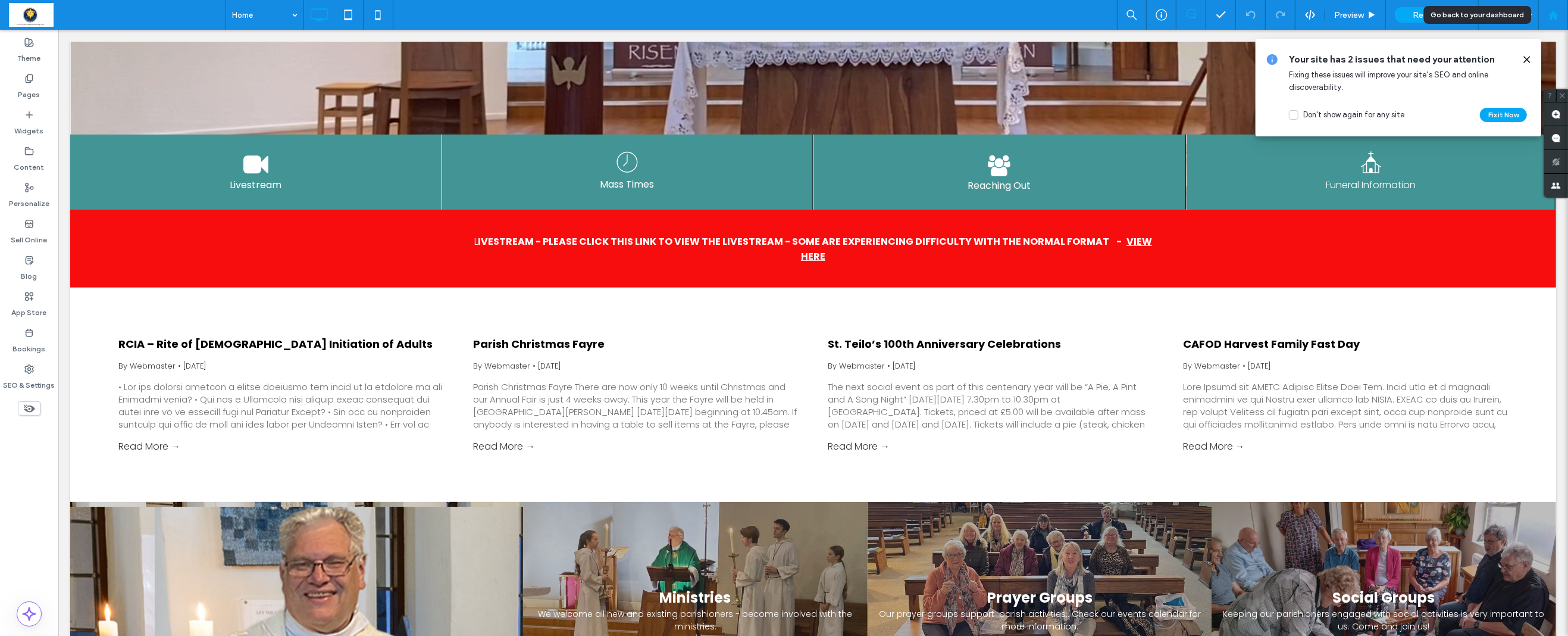
click at [1552, 14] on use at bounding box center [1553, 14] width 9 height 9
